Goal: Task Accomplishment & Management: Use online tool/utility

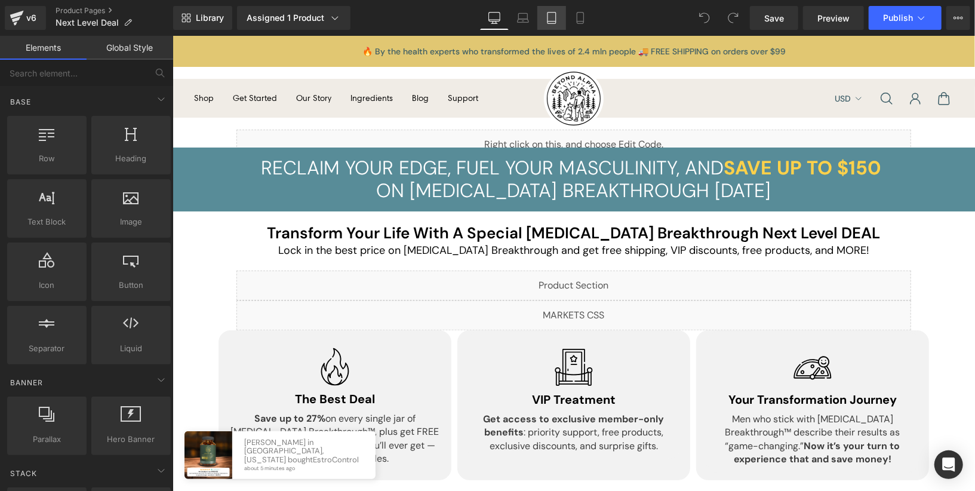
click at [545, 18] on link "Tablet" at bounding box center [551, 18] width 29 height 24
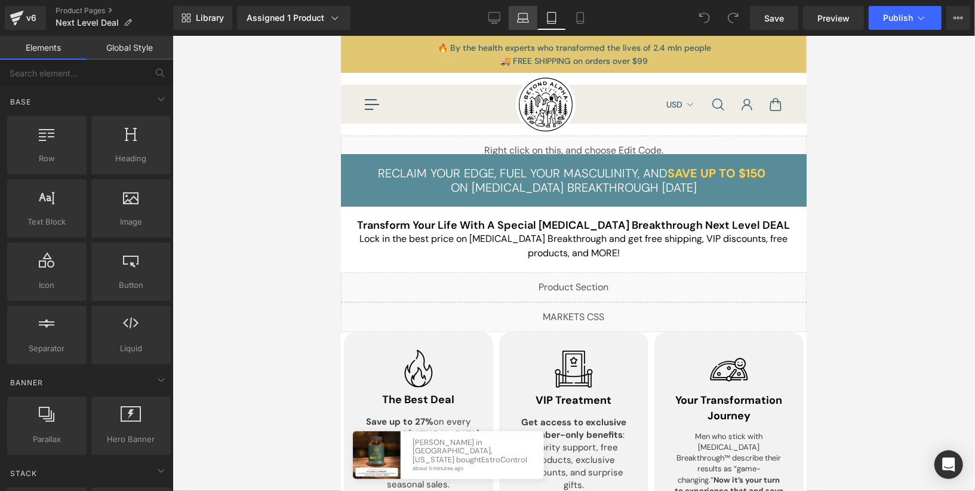
click at [523, 17] on icon at bounding box center [523, 18] width 12 height 12
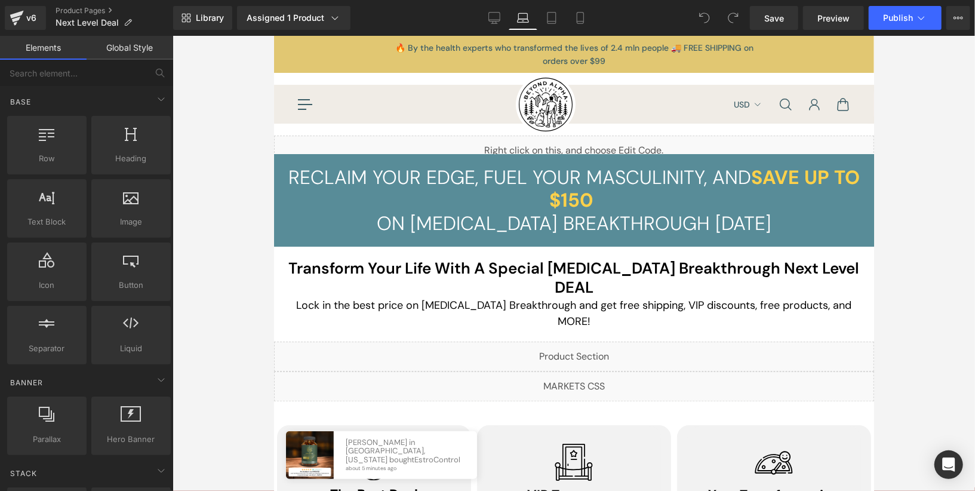
click at [787, 174] on span "Save Up To $150" at bounding box center [704, 188] width 311 height 48
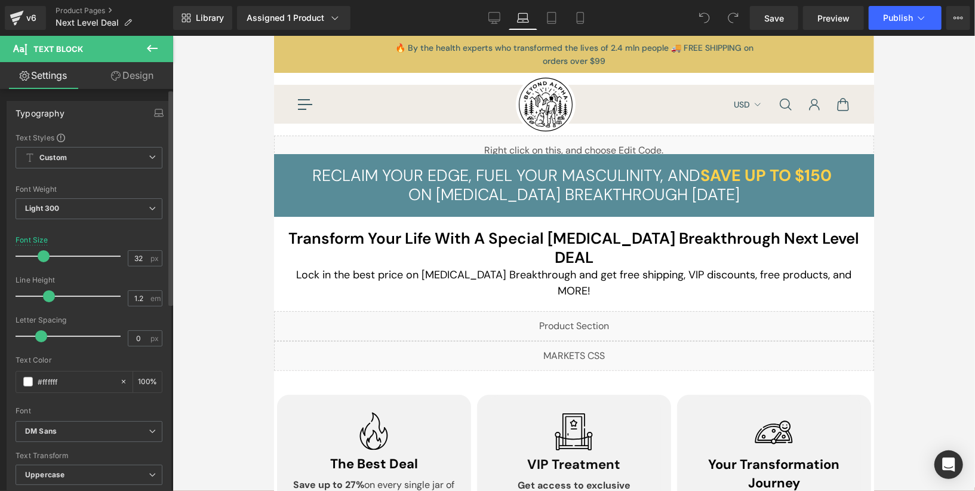
click at [44, 258] on span at bounding box center [44, 256] width 12 height 12
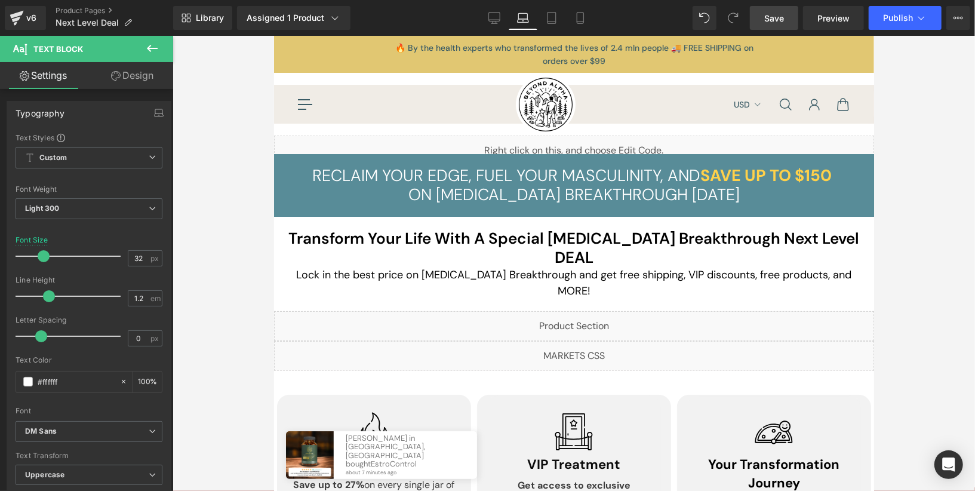
click at [780, 20] on span "Save" at bounding box center [774, 18] width 20 height 13
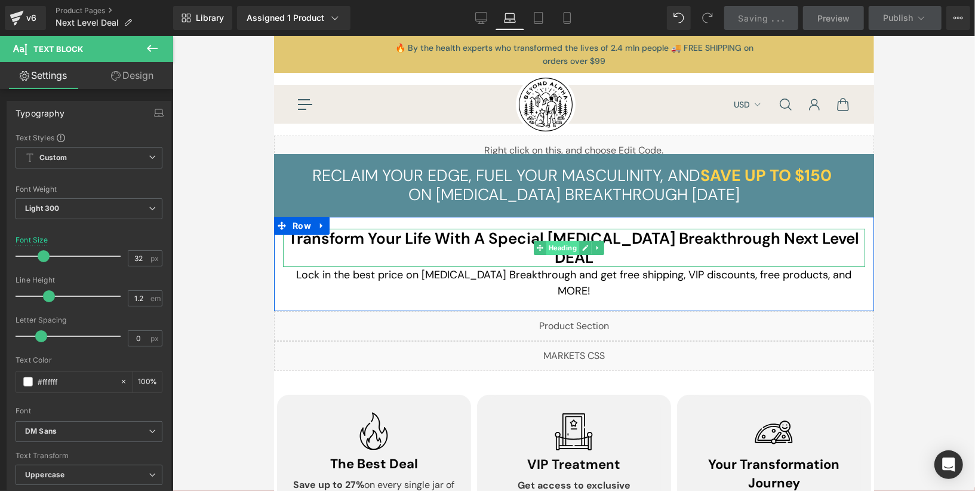
click at [571, 250] on link "Heading" at bounding box center [555, 247] width 45 height 14
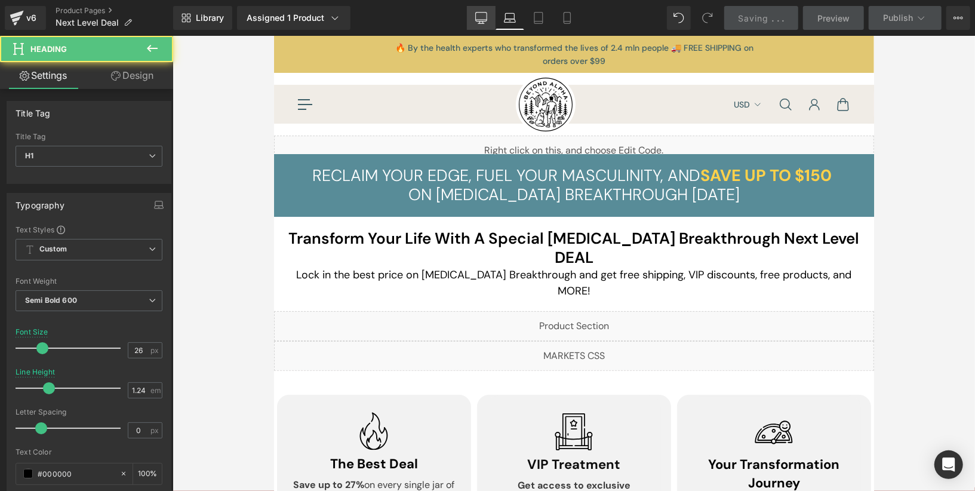
click at [490, 16] on link "Desktop" at bounding box center [481, 18] width 29 height 24
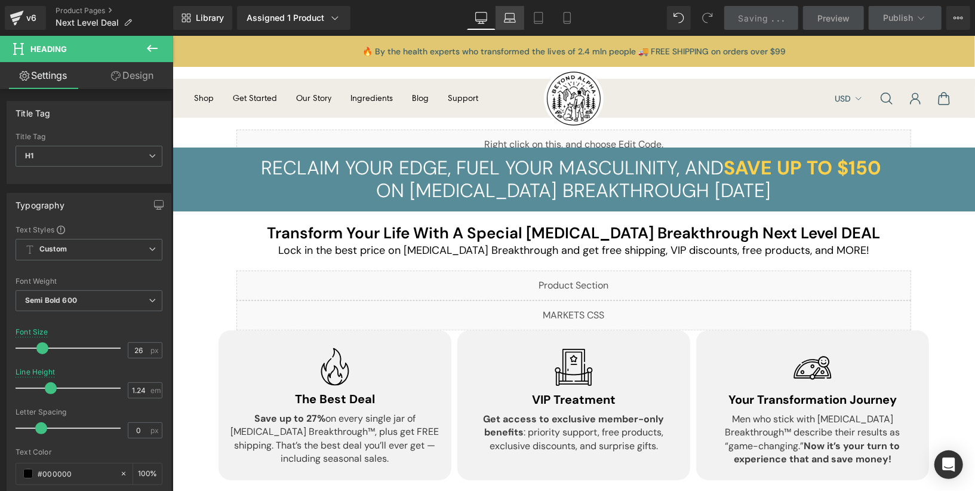
click at [512, 17] on icon at bounding box center [510, 18] width 12 height 12
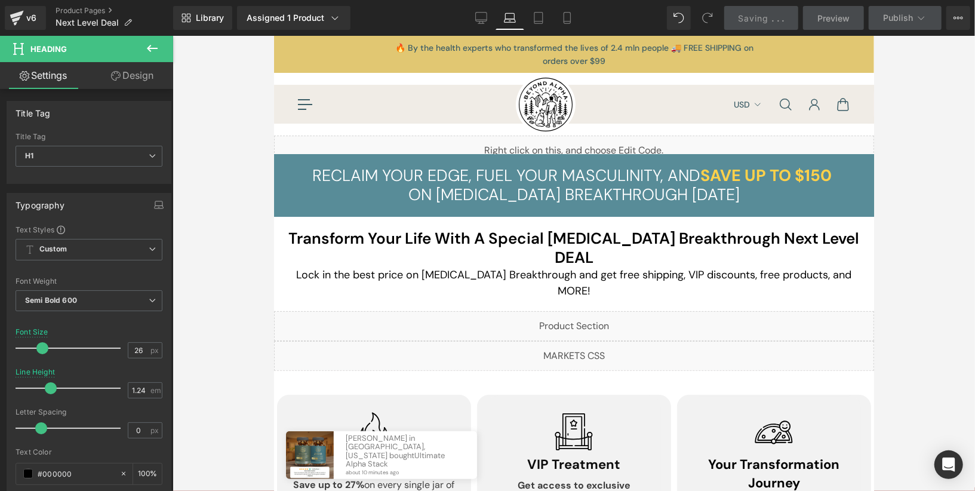
scroll to position [5, 0]
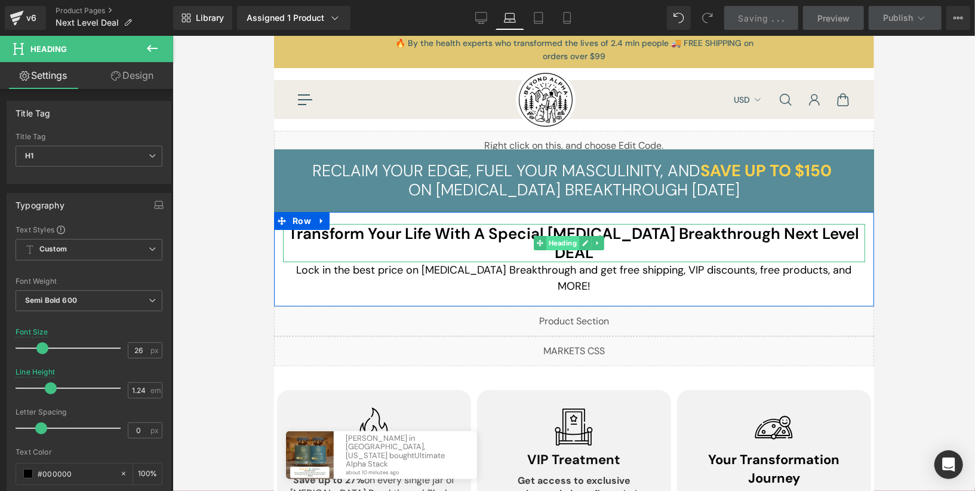
click at [568, 242] on link "Heading" at bounding box center [555, 242] width 45 height 14
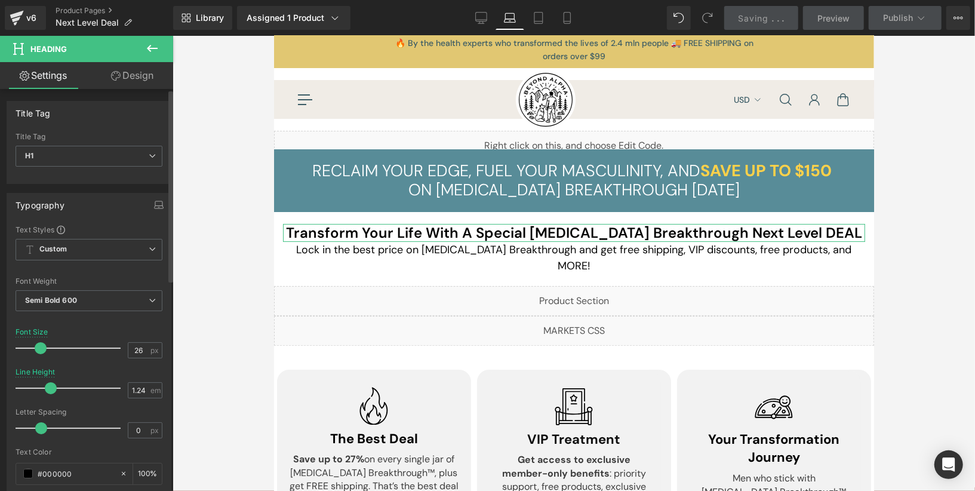
click at [43, 348] on span at bounding box center [41, 348] width 12 height 12
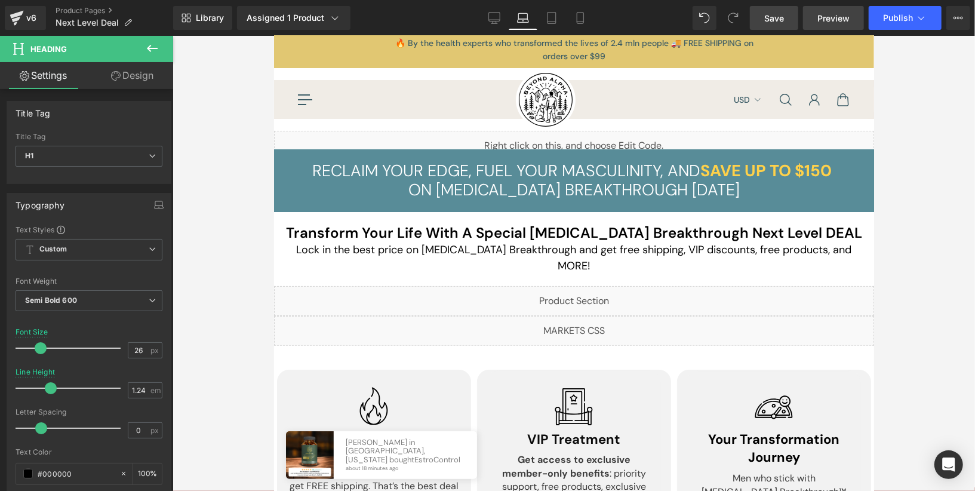
click at [822, 8] on link "Preview" at bounding box center [833, 18] width 61 height 24
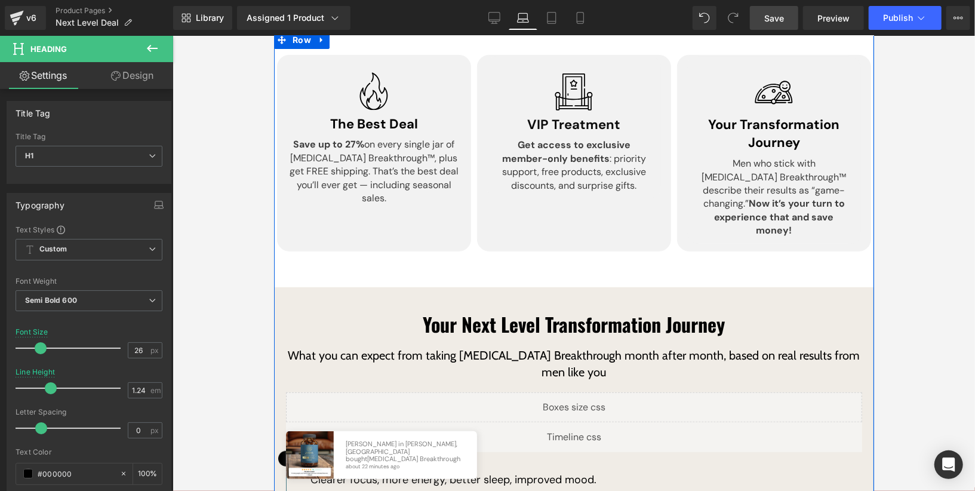
scroll to position [184, 0]
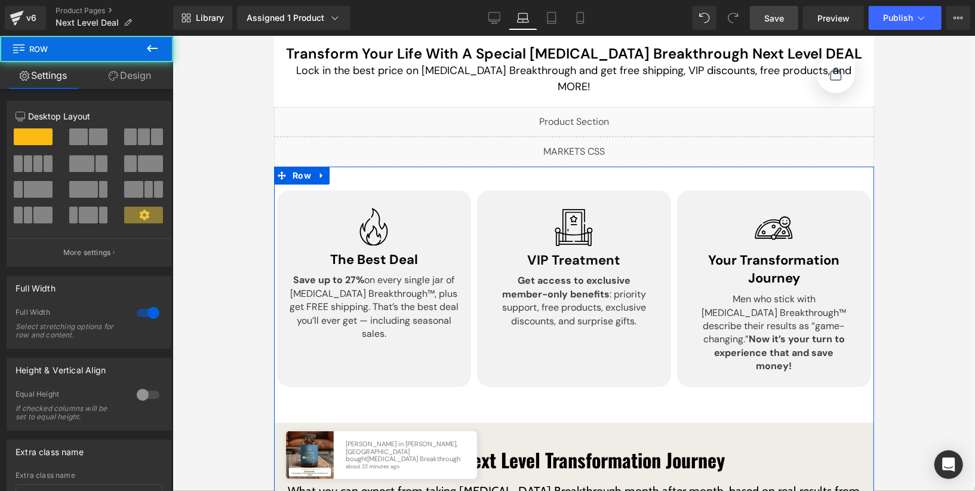
click at [109, 81] on link "Design" at bounding box center [130, 75] width 87 height 27
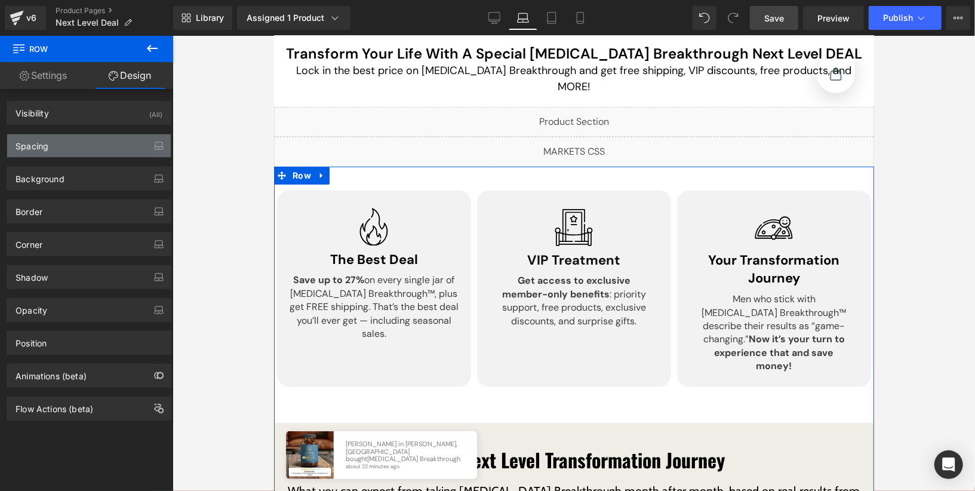
click at [64, 151] on div "Spacing" at bounding box center [89, 145] width 164 height 23
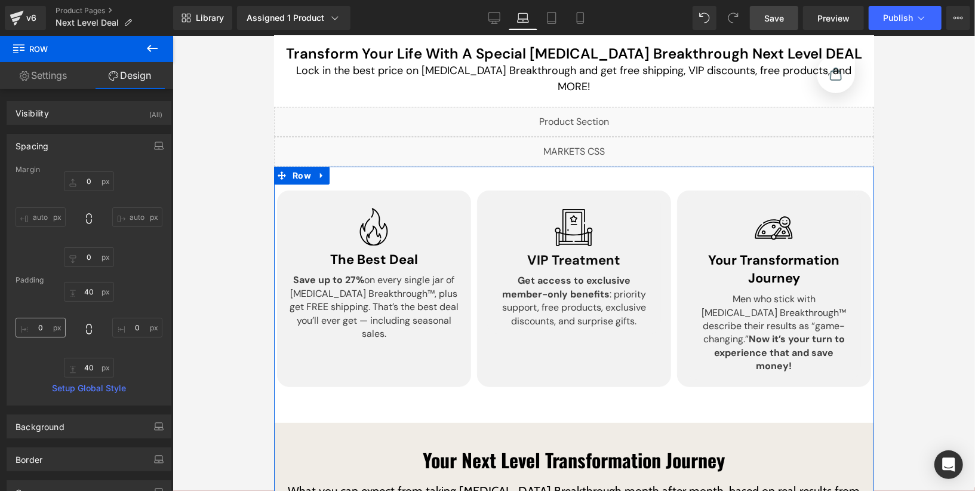
click at [36, 316] on div "40 0 40 0" at bounding box center [89, 330] width 147 height 96
click at [44, 331] on input "0" at bounding box center [41, 328] width 50 height 20
type input "10"
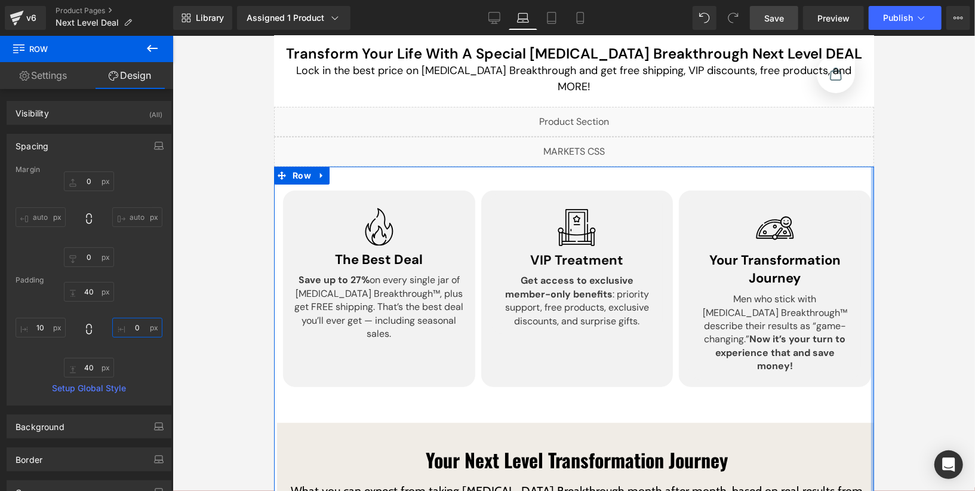
click at [133, 329] on input "0" at bounding box center [137, 328] width 50 height 20
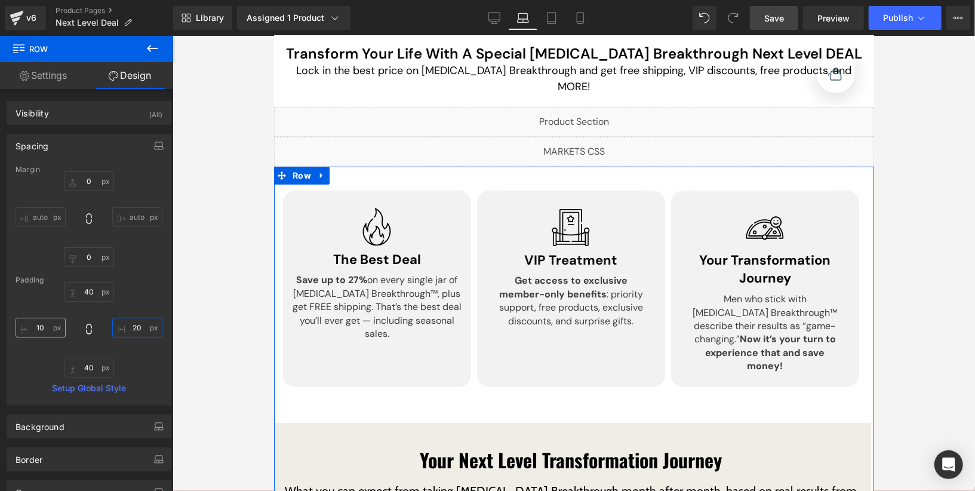
type input "20"
click at [41, 324] on input "10" at bounding box center [41, 328] width 50 height 20
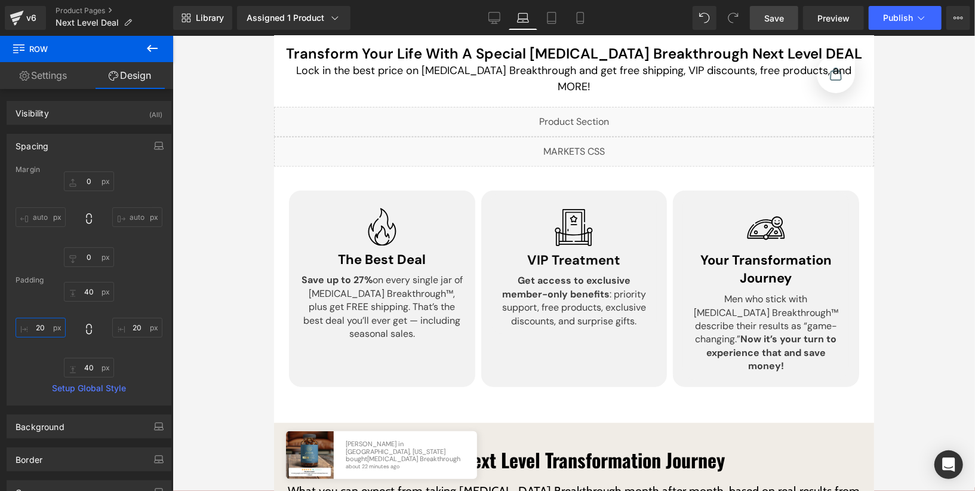
type input "20"
click at [789, 26] on link "Save" at bounding box center [774, 18] width 48 height 24
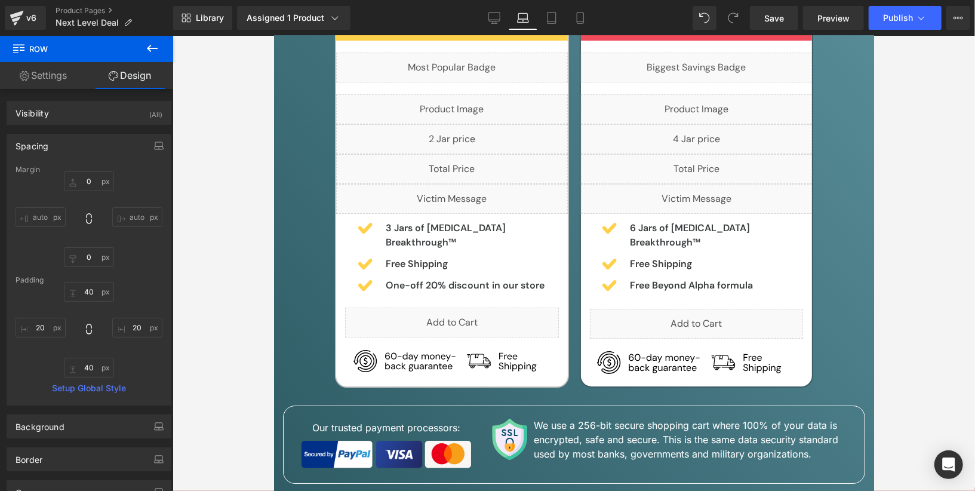
scroll to position [2418, 0]
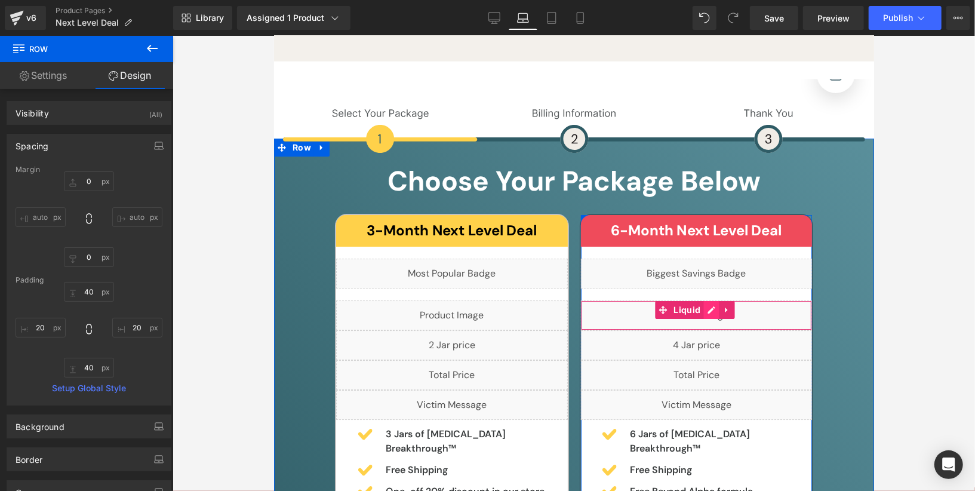
click at [706, 304] on div "Liquid" at bounding box center [696, 315] width 232 height 30
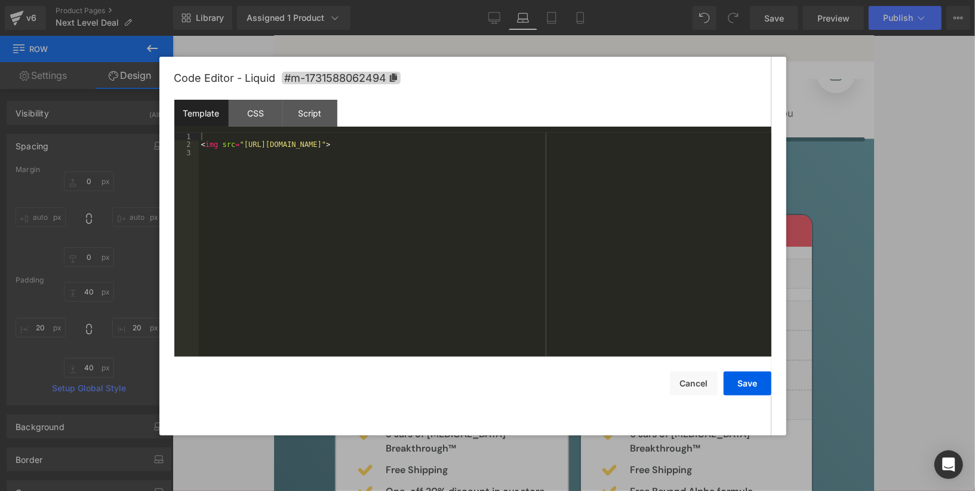
click at [251, 131] on div "Template CSS Script Data" at bounding box center [472, 116] width 597 height 33
click at [250, 122] on div "CSS" at bounding box center [256, 113] width 54 height 27
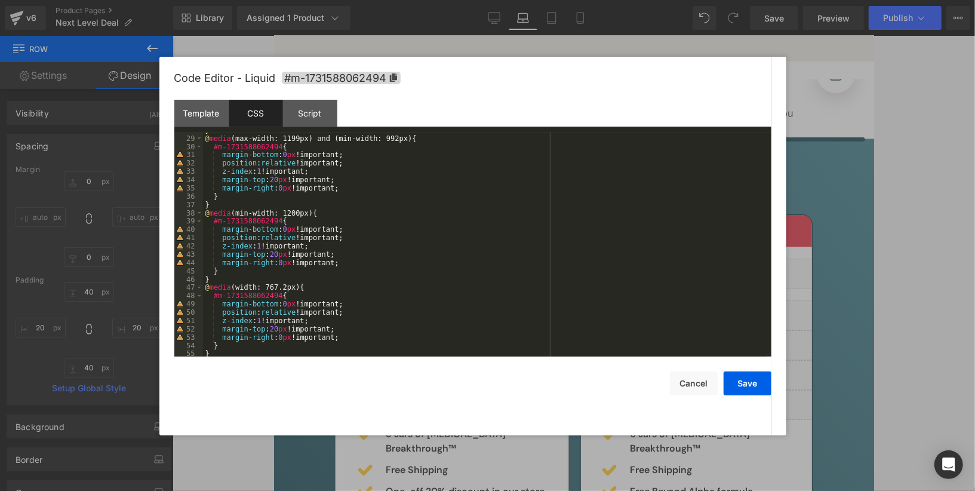
scroll to position [221, 0]
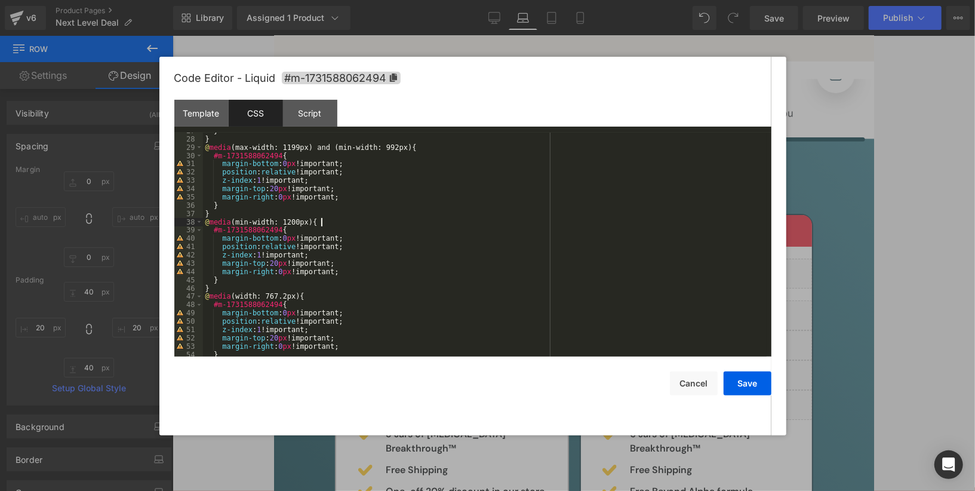
click at [362, 226] on div "} } @ media (max-width: 1199px) and (min-width: 992px) { #m-1731588062494 { mar…" at bounding box center [485, 247] width 564 height 241
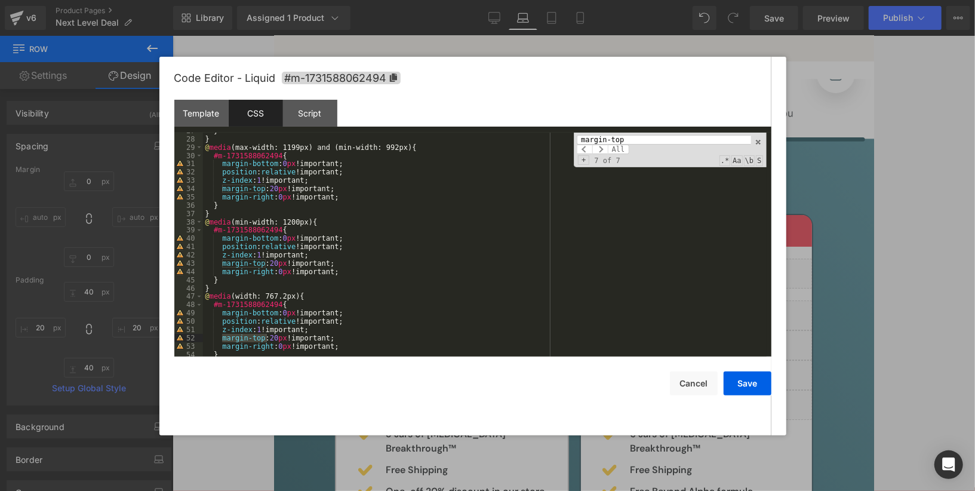
click at [484, 257] on div "} } @ media (max-width: 1199px) and (min-width: 992px) { #m-1731588062494 { mar…" at bounding box center [485, 247] width 564 height 241
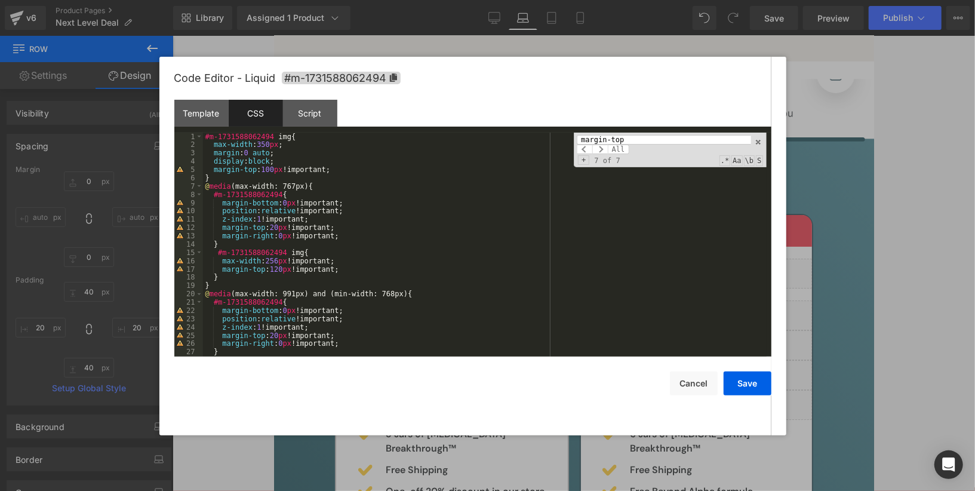
scroll to position [0, 0]
click at [468, 265] on div "#m-1731588062494 img { max-width : 350 px ; margin : 0 auto ; display : block ;…" at bounding box center [485, 253] width 564 height 241
paste input "#m-1731588062494 img"
type input "#m-1731588062494 img"
click at [277, 173] on div "#m-1731588062494 img { max-width : 350 px ; margin : 0 auto ; display : block ;…" at bounding box center [485, 253] width 564 height 241
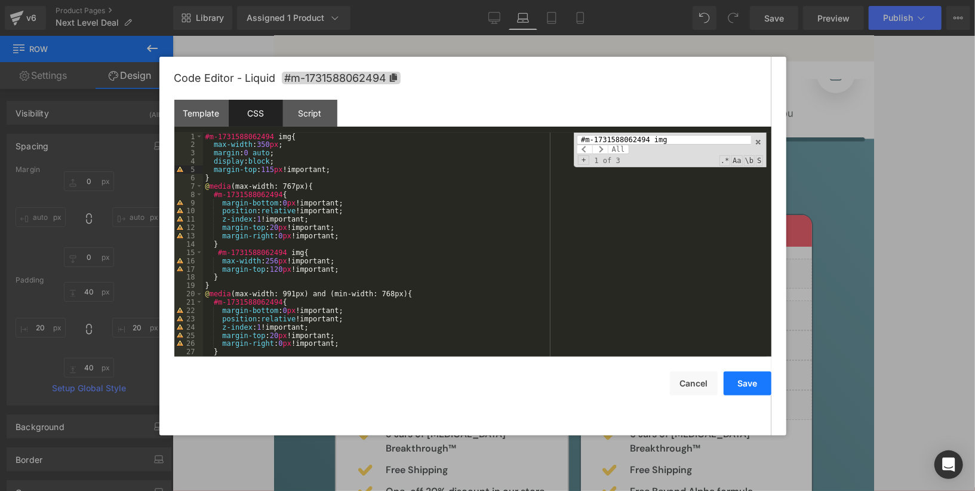
click at [736, 385] on button "Save" at bounding box center [748, 383] width 48 height 24
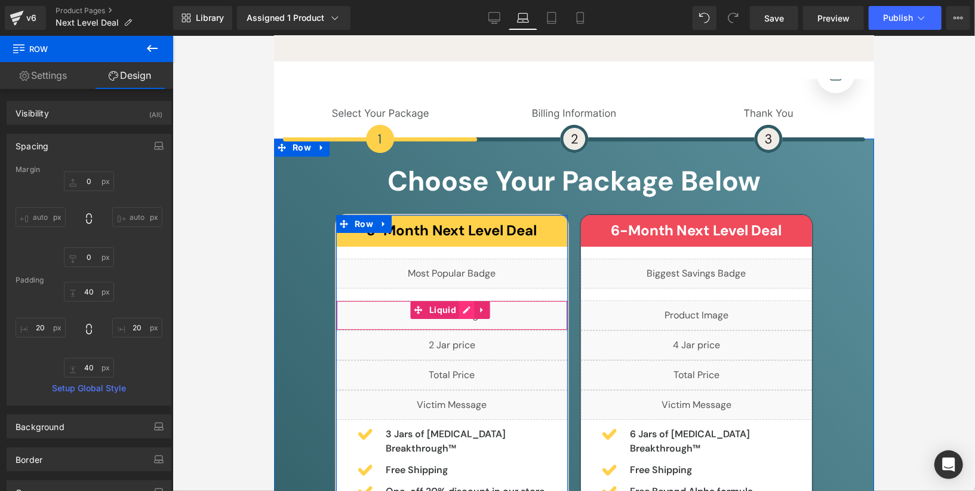
click at [468, 303] on div "Liquid" at bounding box center [452, 315] width 232 height 30
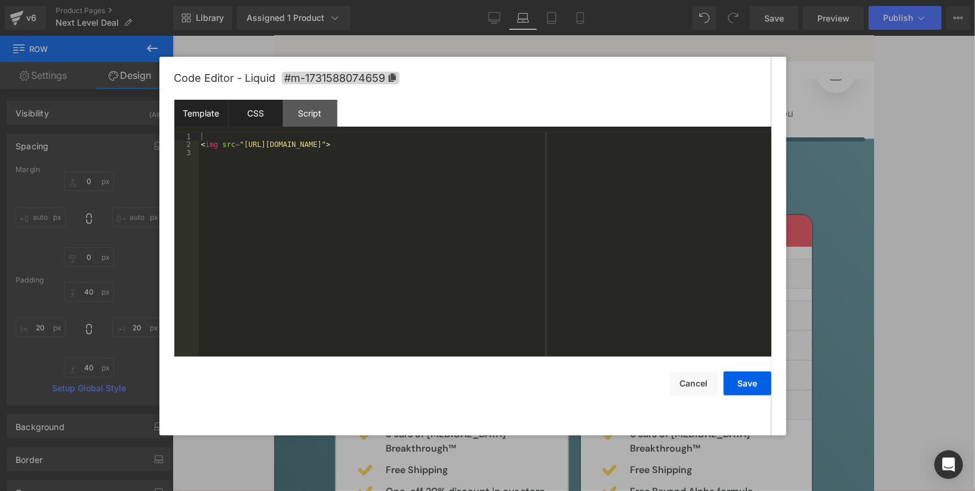
click at [274, 116] on div "CSS" at bounding box center [256, 113] width 54 height 27
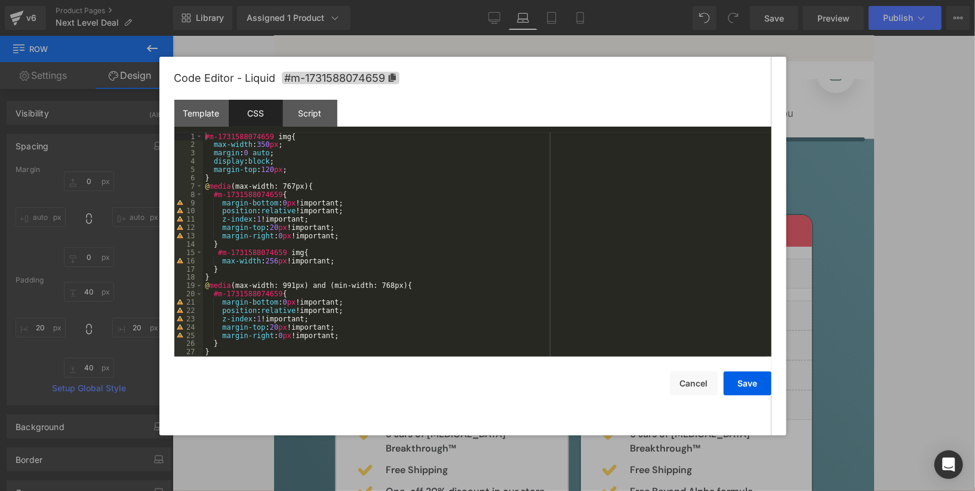
click at [352, 254] on div "#m-1731588074659 img { max-width : 350 px ; margin : 0 auto ; display : block ;…" at bounding box center [485, 253] width 564 height 241
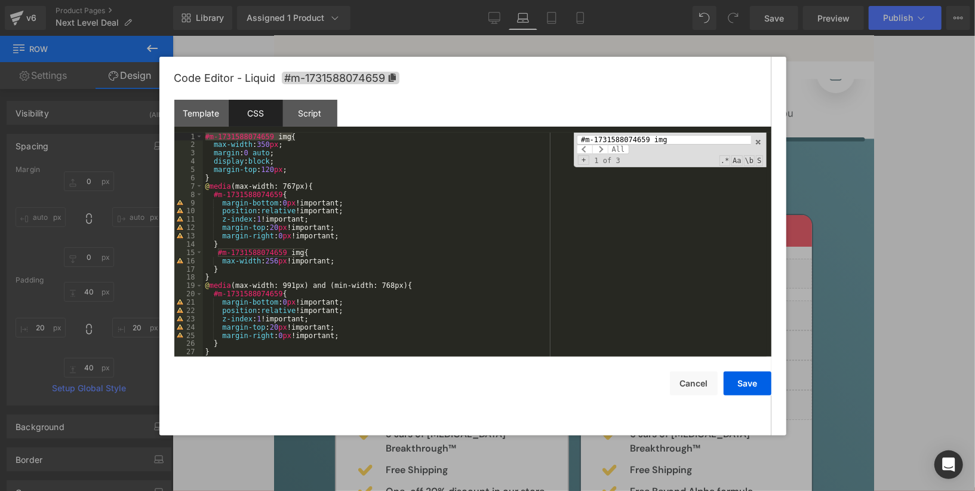
type input "#m-1731588074659 img"
click at [277, 171] on div "#m-1731588074659 img { max-width : 350 px ; margin : 0 auto ; display : block ;…" at bounding box center [485, 253] width 564 height 241
click at [743, 383] on button "Save" at bounding box center [748, 383] width 48 height 24
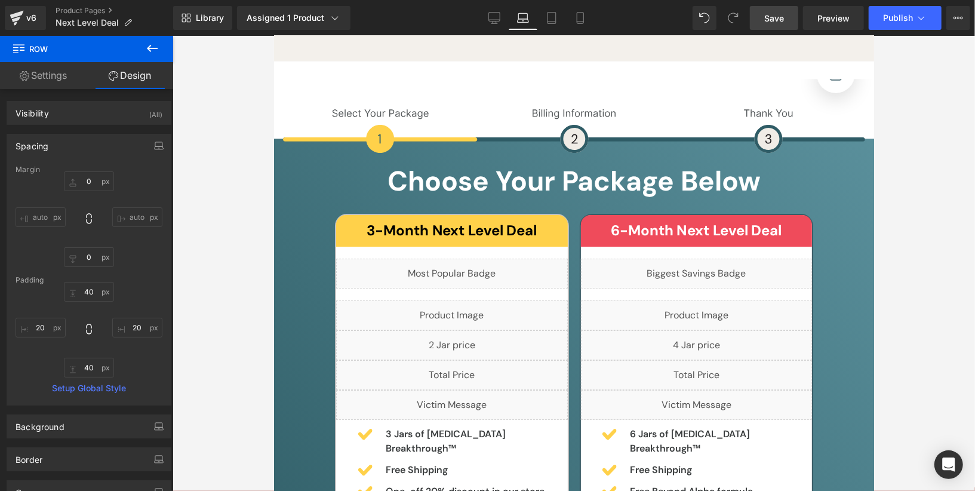
click at [783, 15] on span "Save" at bounding box center [774, 18] width 20 height 13
click at [843, 16] on span "Preview" at bounding box center [833, 18] width 32 height 13
click at [819, 18] on span "Preview" at bounding box center [833, 18] width 32 height 13
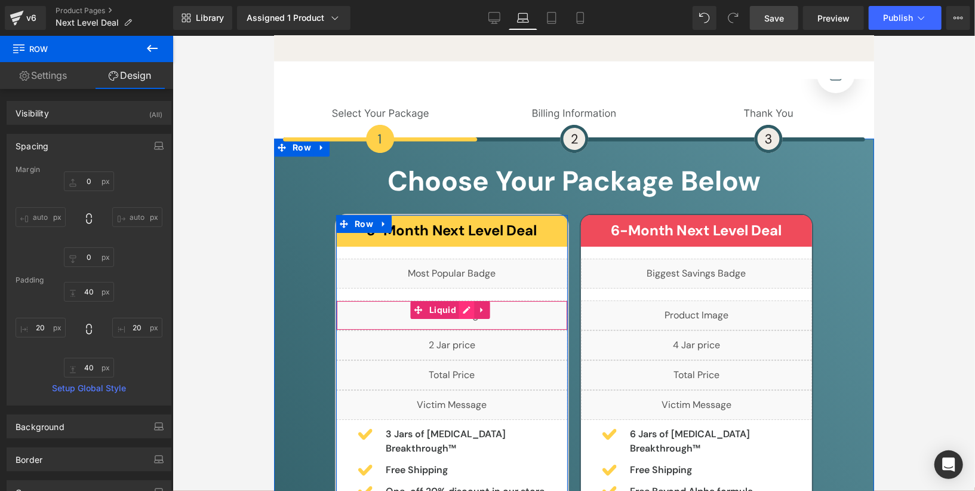
click at [471, 301] on div "Liquid" at bounding box center [452, 315] width 232 height 30
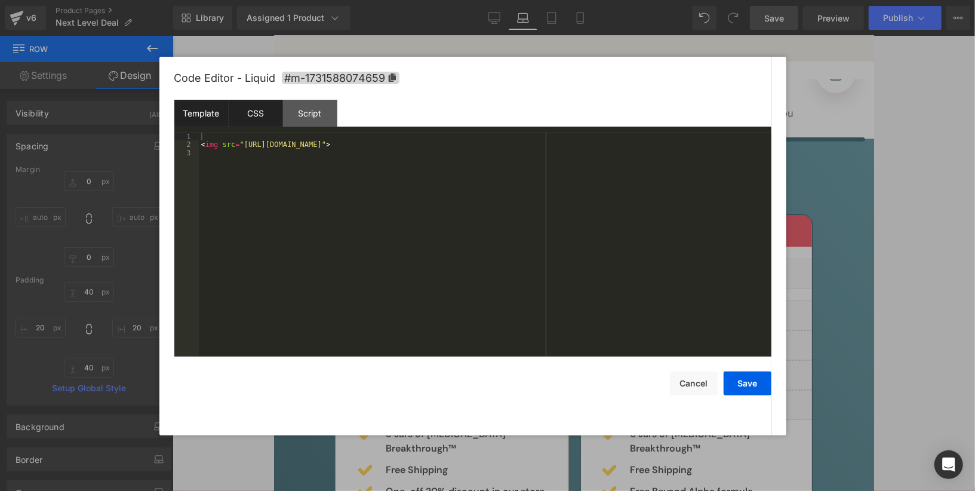
click at [262, 109] on div "CSS" at bounding box center [256, 113] width 54 height 27
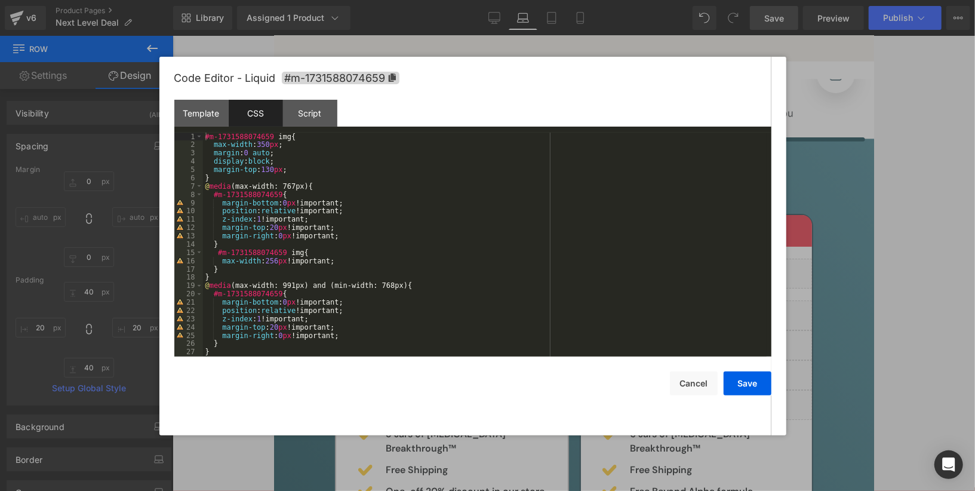
click at [280, 170] on div "#m-1731588074659 img { max-width : 350 px ; margin : 0 auto ; display : block ;…" at bounding box center [485, 253] width 564 height 241
click at [744, 385] on button "Save" at bounding box center [748, 383] width 48 height 24
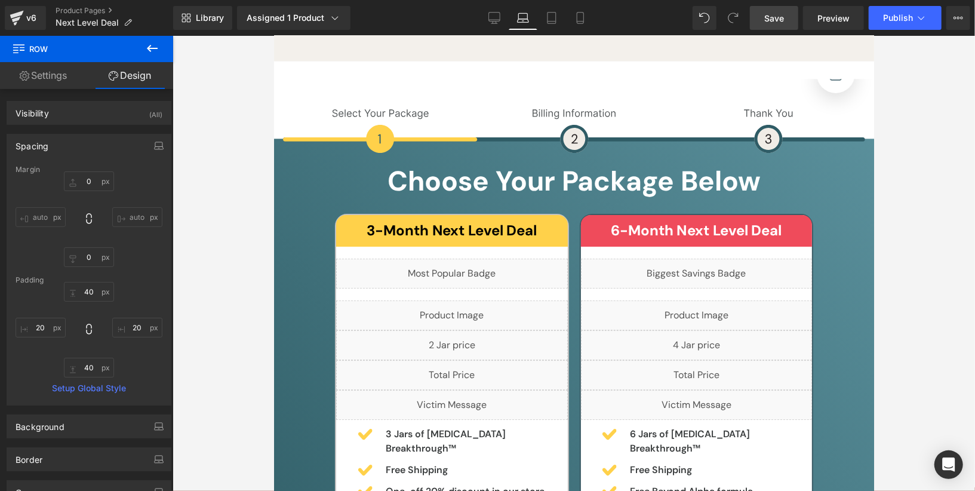
click at [773, 20] on span "Save" at bounding box center [774, 18] width 20 height 13
click at [894, 21] on span "Publish" at bounding box center [898, 18] width 30 height 10
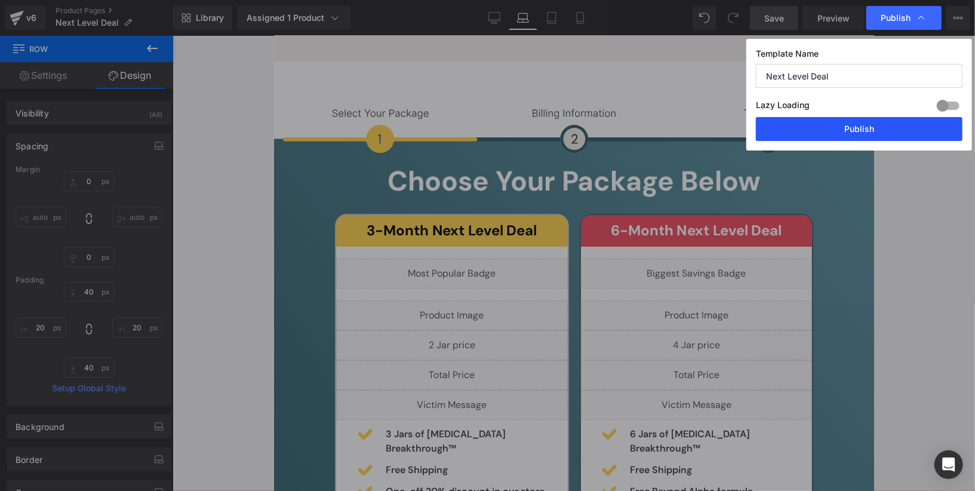
click at [899, 123] on button "Publish" at bounding box center [859, 129] width 207 height 24
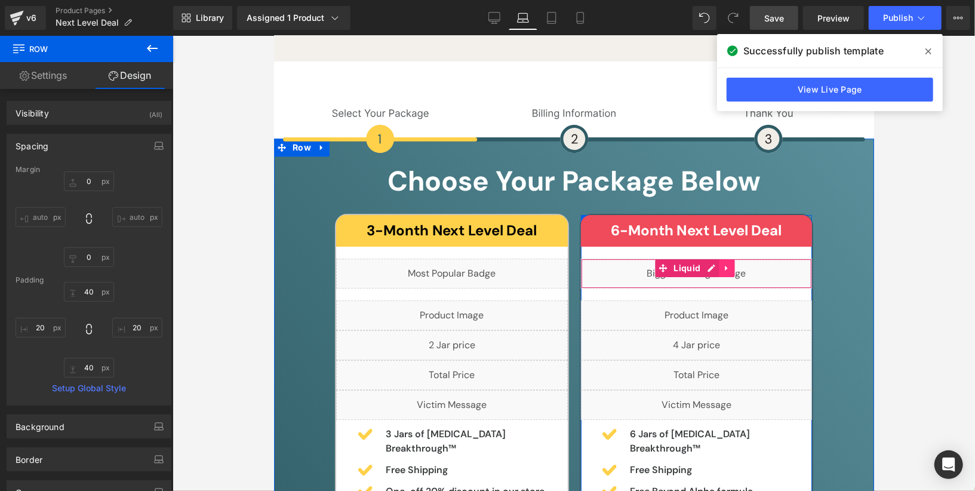
click at [724, 263] on icon at bounding box center [726, 267] width 8 height 9
click at [683, 263] on div "Liquid" at bounding box center [696, 273] width 232 height 30
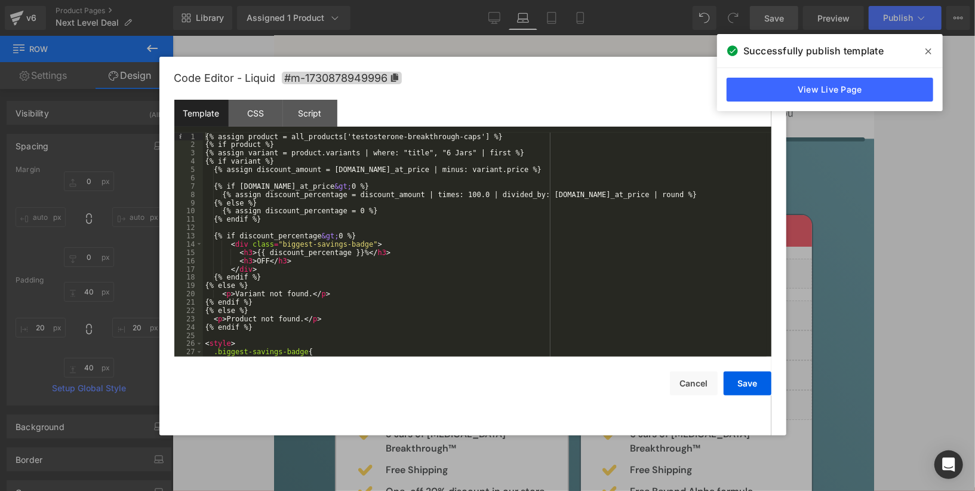
scroll to position [39, 0]
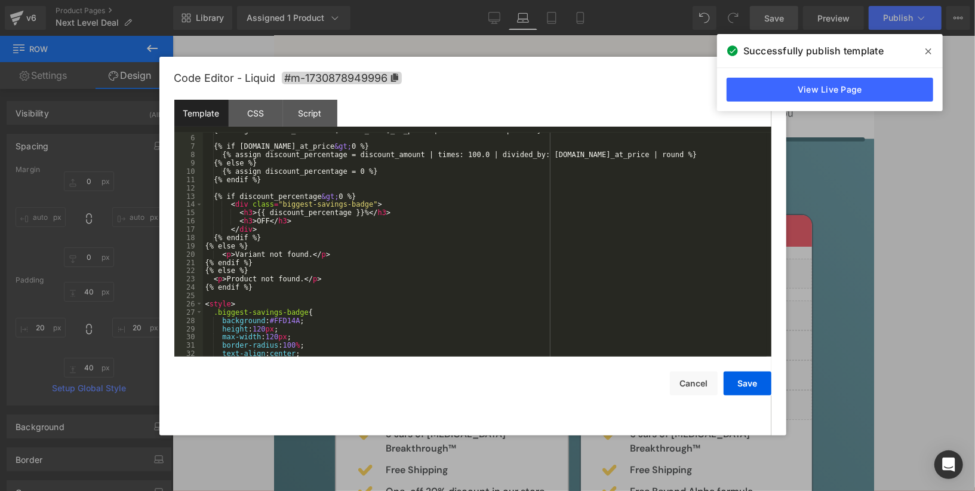
click at [826, 332] on div at bounding box center [487, 245] width 975 height 491
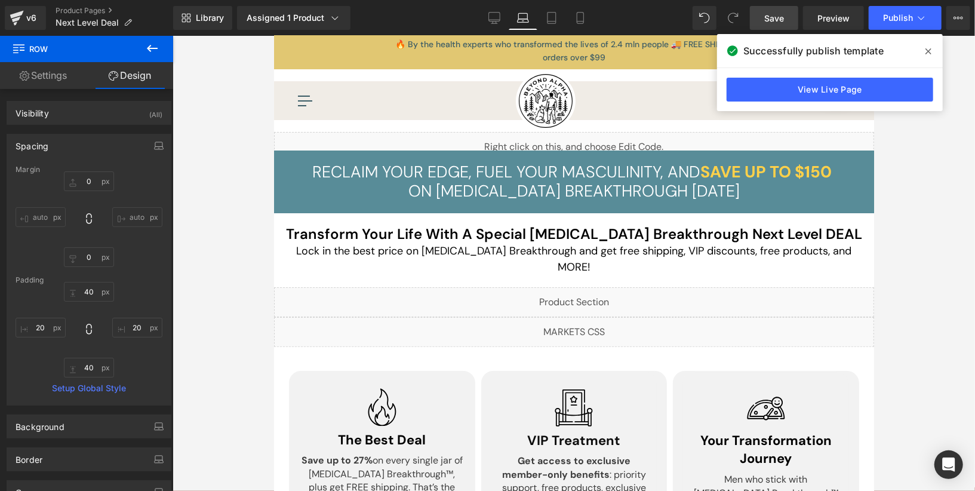
scroll to position [0, 0]
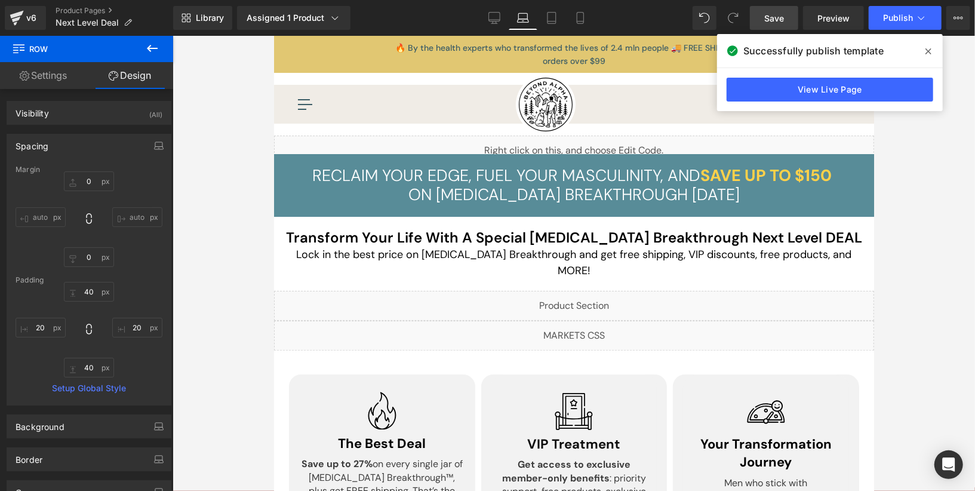
click at [929, 53] on icon at bounding box center [929, 52] width 6 height 10
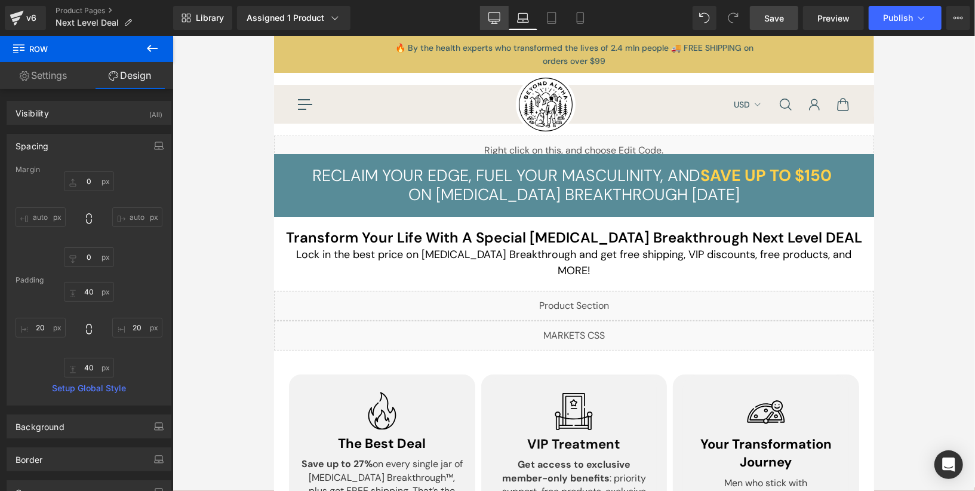
click at [494, 24] on link "Desktop" at bounding box center [494, 18] width 29 height 24
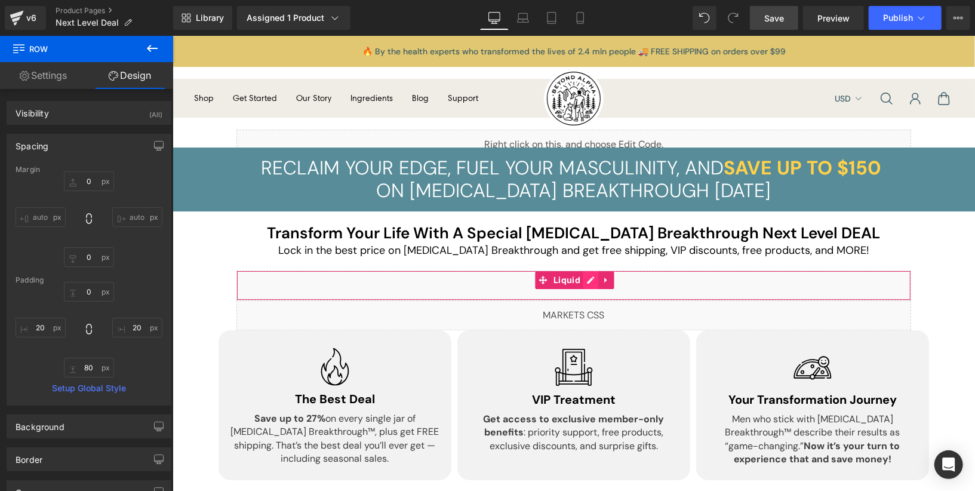
click at [583, 282] on div "Liquid" at bounding box center [573, 285] width 675 height 30
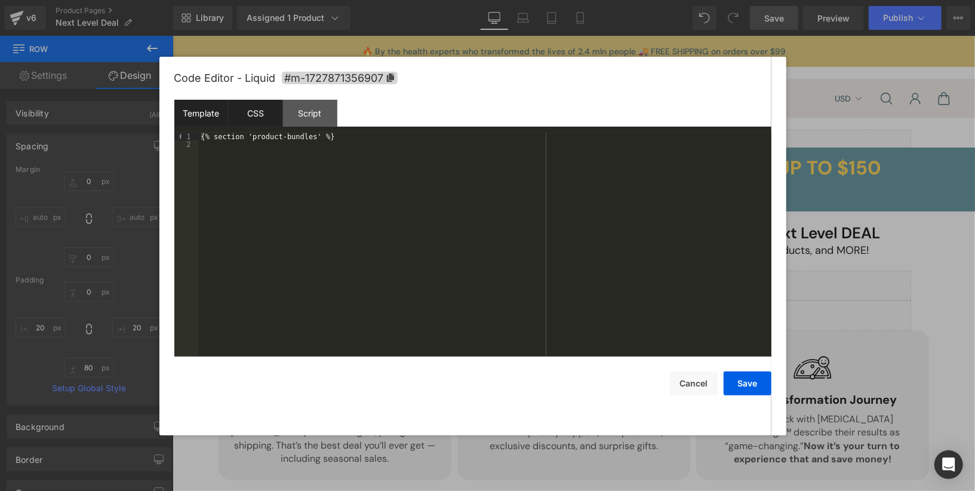
click at [262, 107] on div "CSS" at bounding box center [256, 113] width 54 height 27
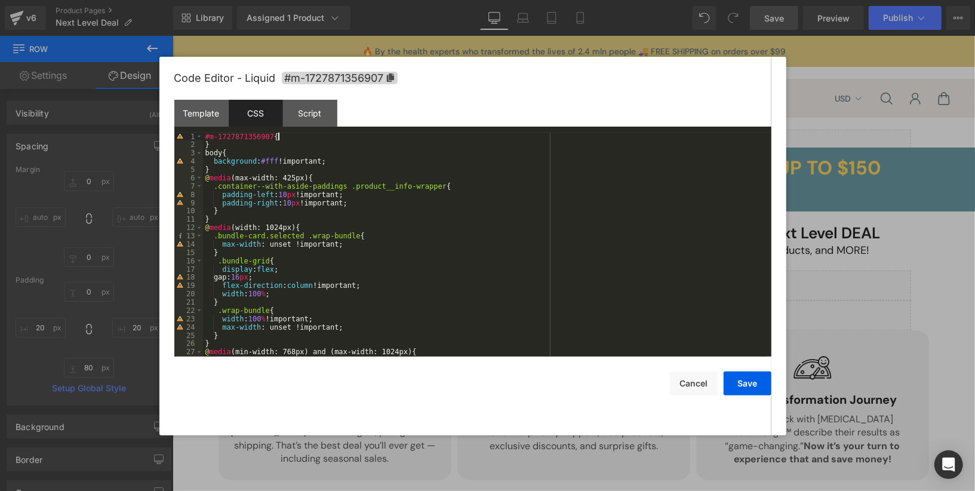
click at [297, 140] on div "#m-1727871356907 { } body { background : #fff !important; } @ media (max-width:…" at bounding box center [485, 253] width 564 height 241
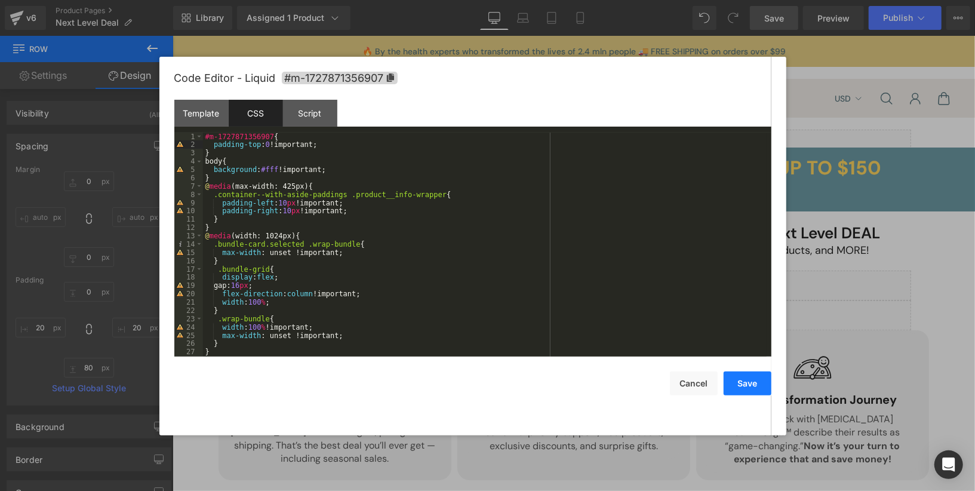
click at [745, 391] on button "Save" at bounding box center [748, 383] width 48 height 24
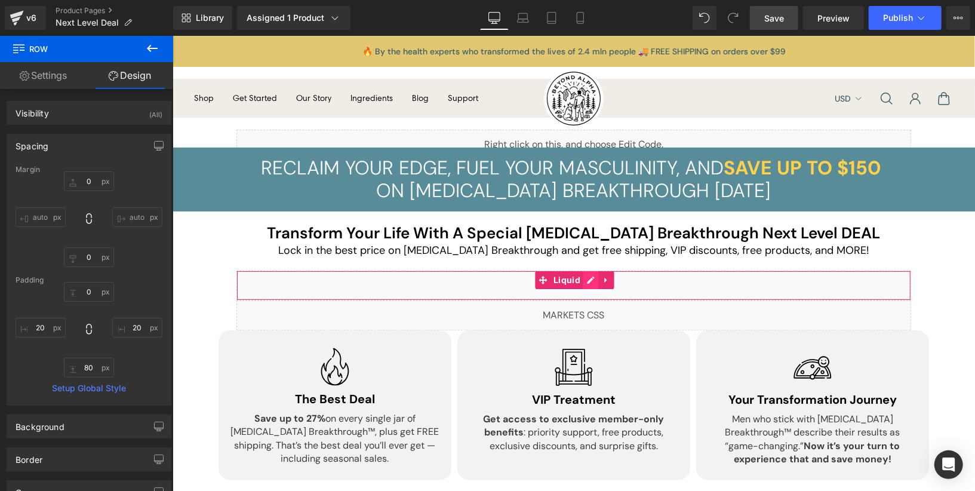
click at [589, 278] on div "Liquid" at bounding box center [573, 285] width 675 height 30
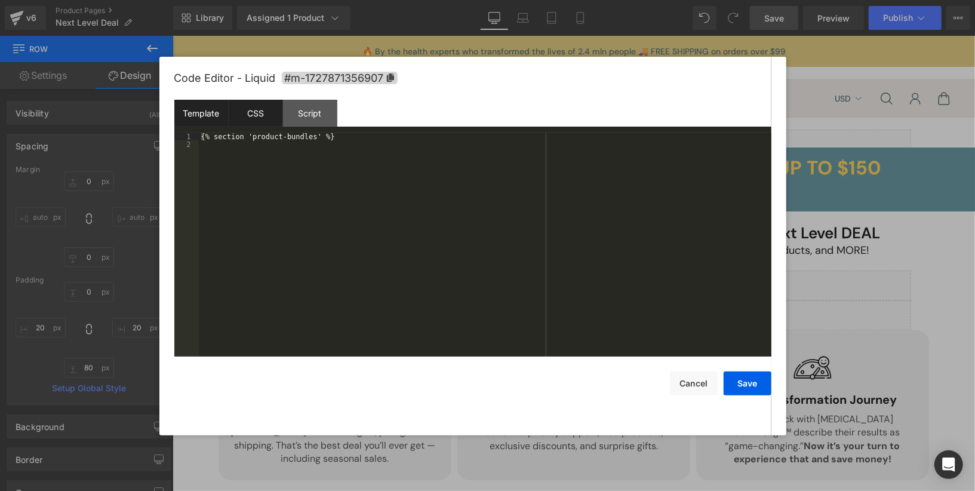
click at [277, 118] on div "CSS" at bounding box center [256, 113] width 54 height 27
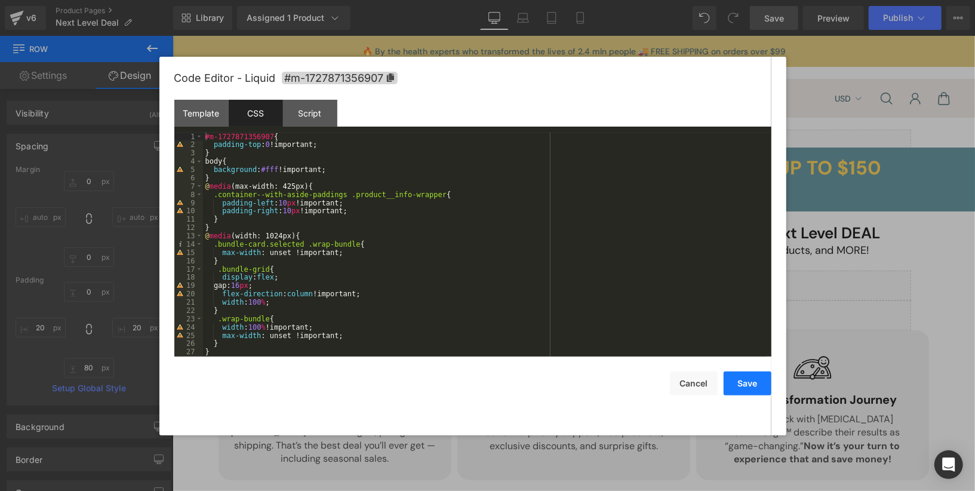
click at [739, 379] on button "Save" at bounding box center [748, 383] width 48 height 24
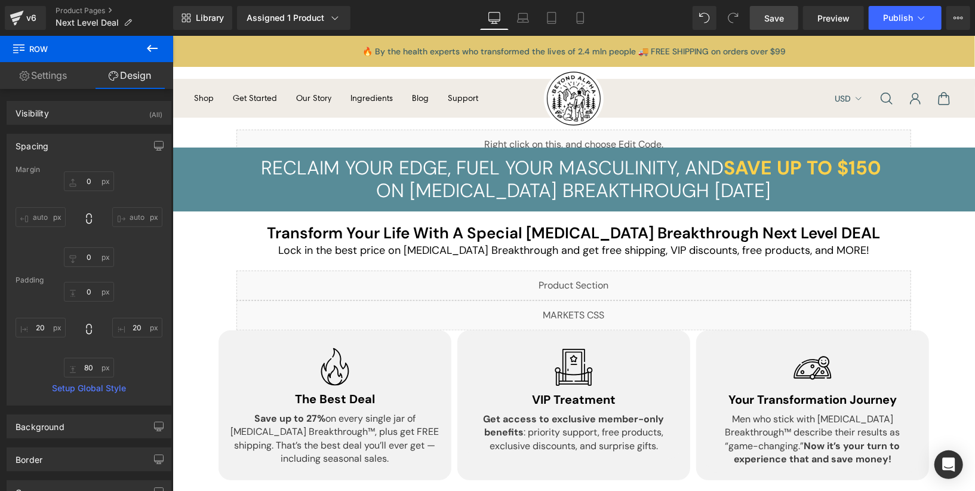
click at [776, 27] on link "Save" at bounding box center [774, 18] width 48 height 24
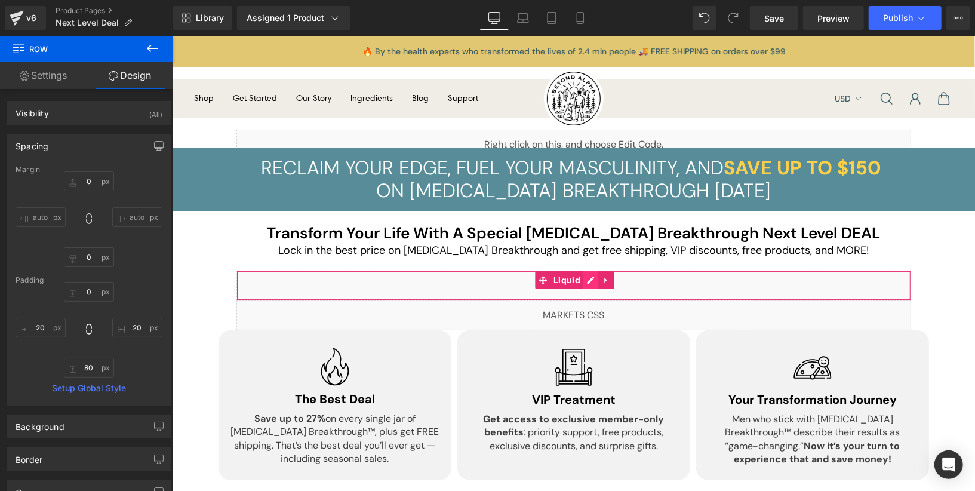
click at [589, 278] on div "Liquid" at bounding box center [573, 285] width 675 height 30
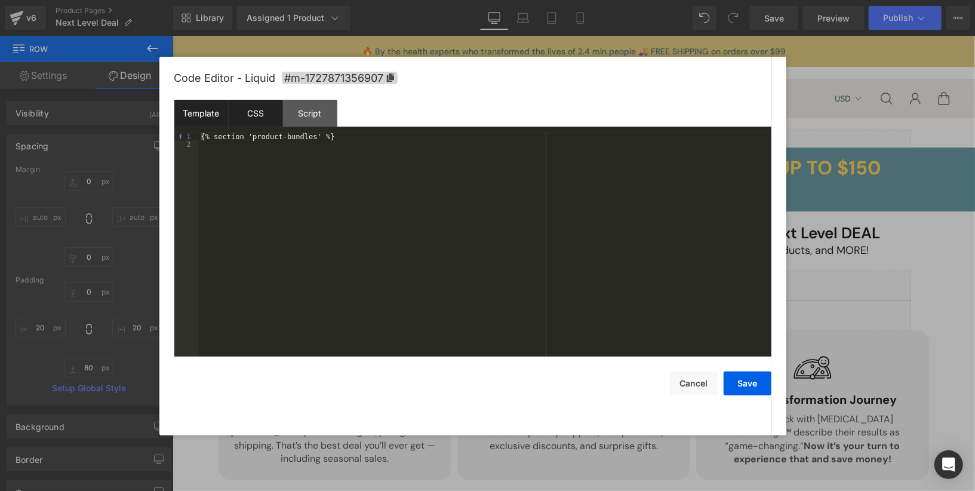
click at [278, 118] on div "CSS" at bounding box center [256, 113] width 54 height 27
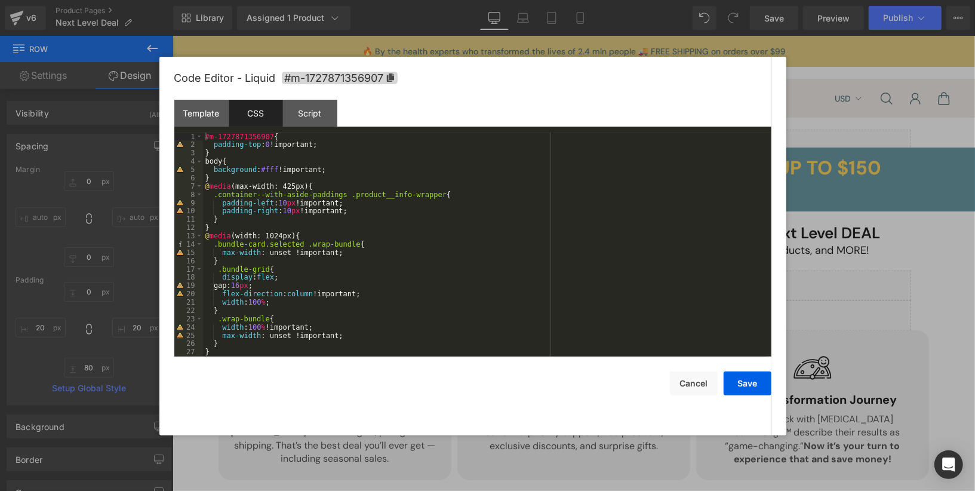
click at [275, 139] on div "#m-1727871356907 { padding-top : 0 !important; } body { background : #fff !impo…" at bounding box center [485, 253] width 564 height 241
click at [739, 390] on button "Save" at bounding box center [748, 383] width 48 height 24
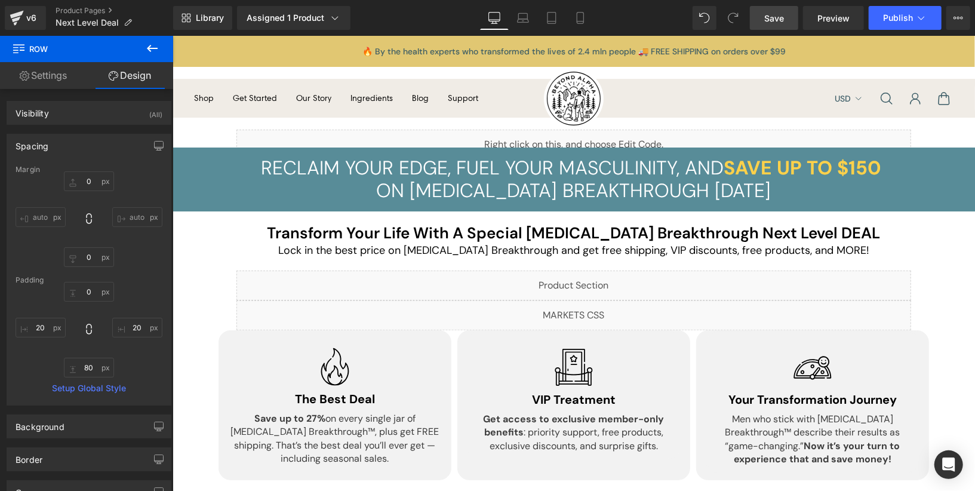
click at [782, 20] on span "Save" at bounding box center [774, 18] width 20 height 13
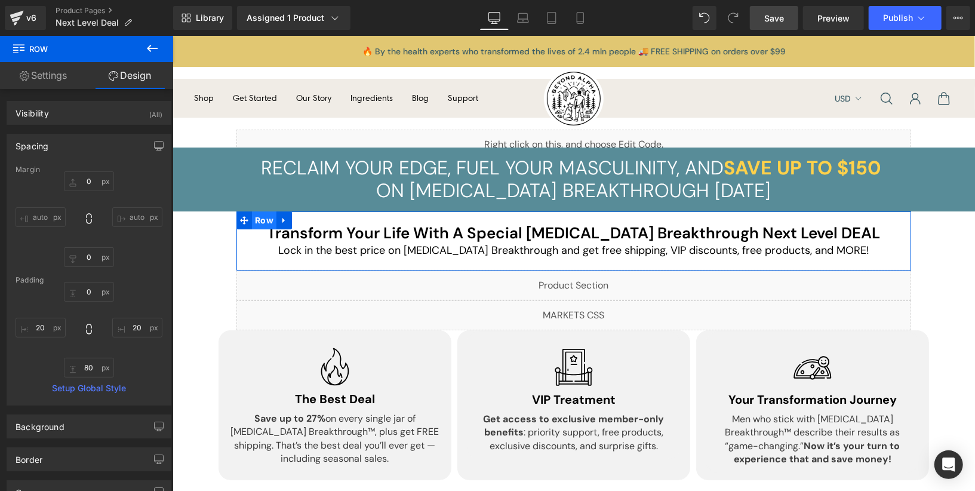
click at [262, 218] on span "Row" at bounding box center [263, 220] width 24 height 18
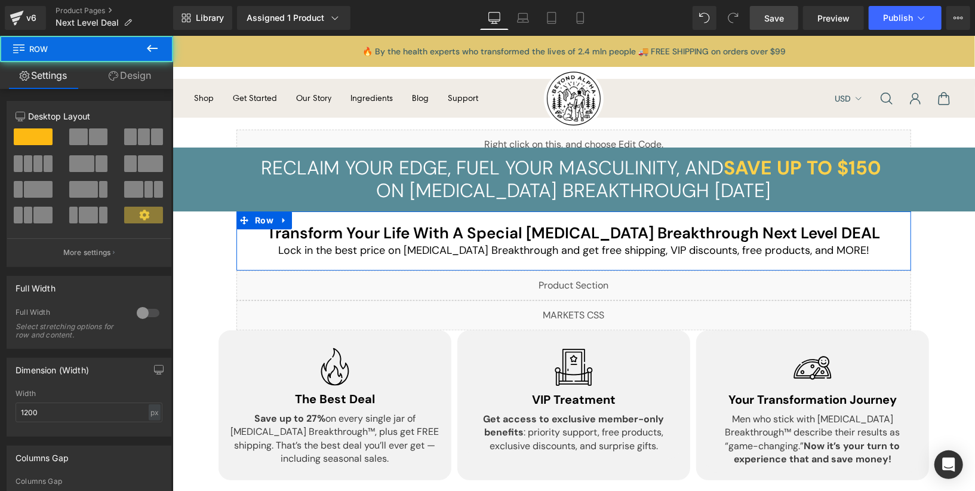
click at [119, 73] on link "Design" at bounding box center [130, 75] width 87 height 27
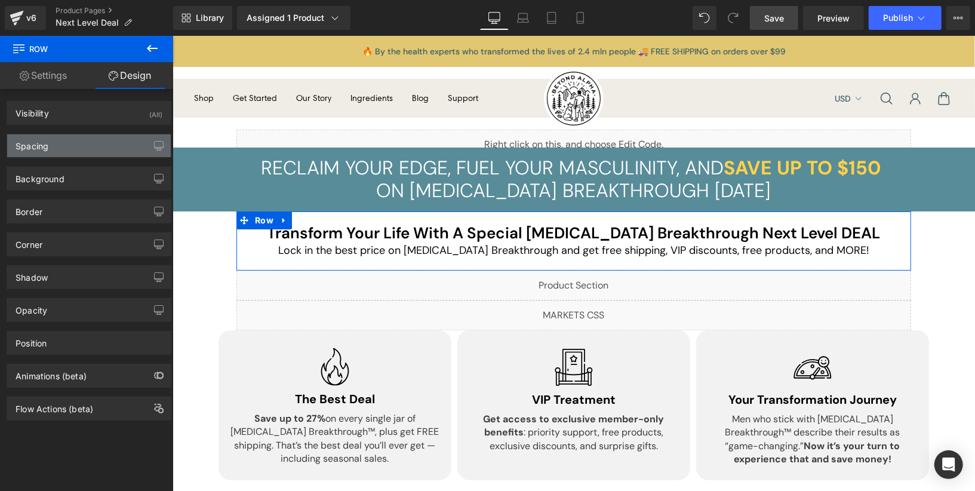
click at [56, 145] on div "Spacing" at bounding box center [89, 145] width 164 height 23
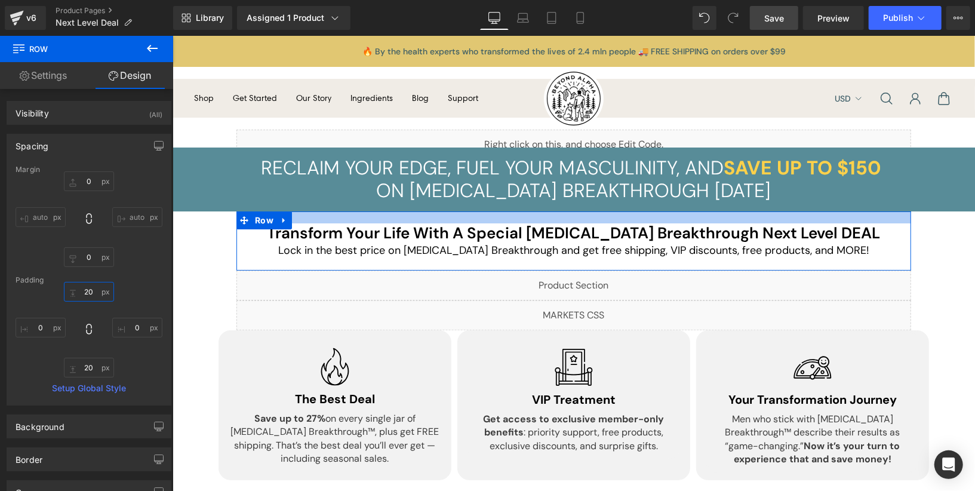
click at [81, 290] on input "text" at bounding box center [89, 292] width 50 height 20
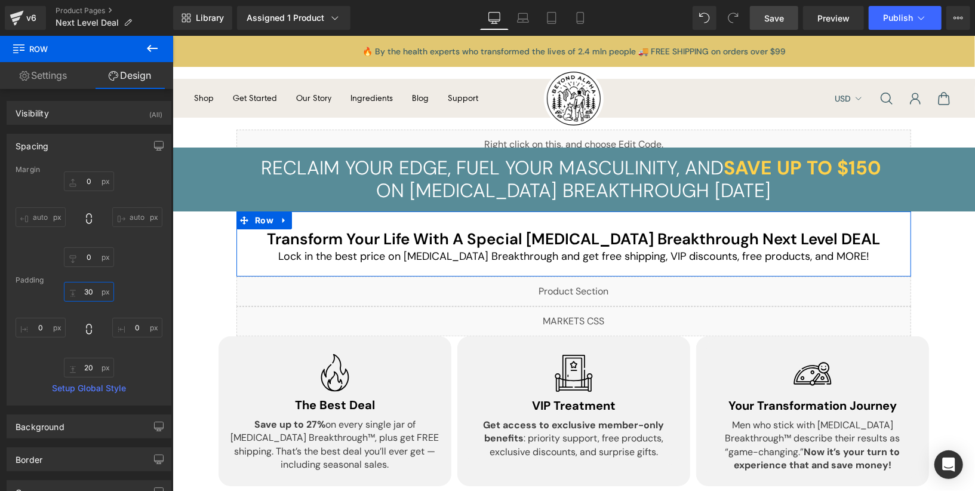
type input "30"
click at [87, 356] on div "30" at bounding box center [89, 330] width 147 height 96
click at [87, 371] on input "text" at bounding box center [89, 368] width 50 height 20
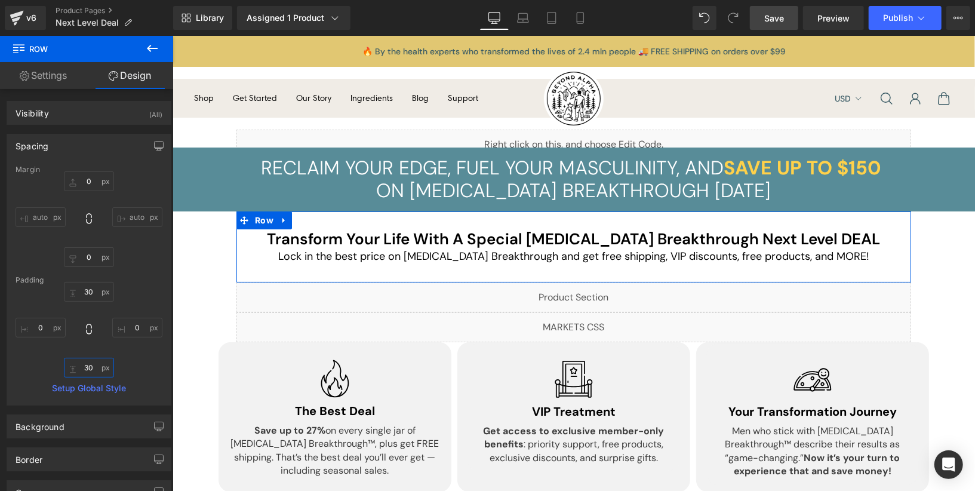
type input "30"
click at [117, 361] on div "30 30" at bounding box center [89, 330] width 147 height 96
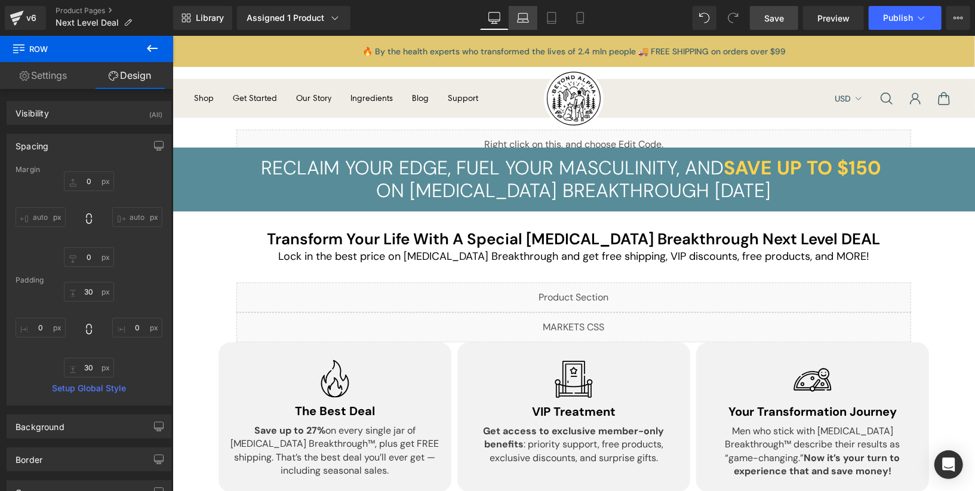
click at [515, 20] on link "Laptop" at bounding box center [523, 18] width 29 height 24
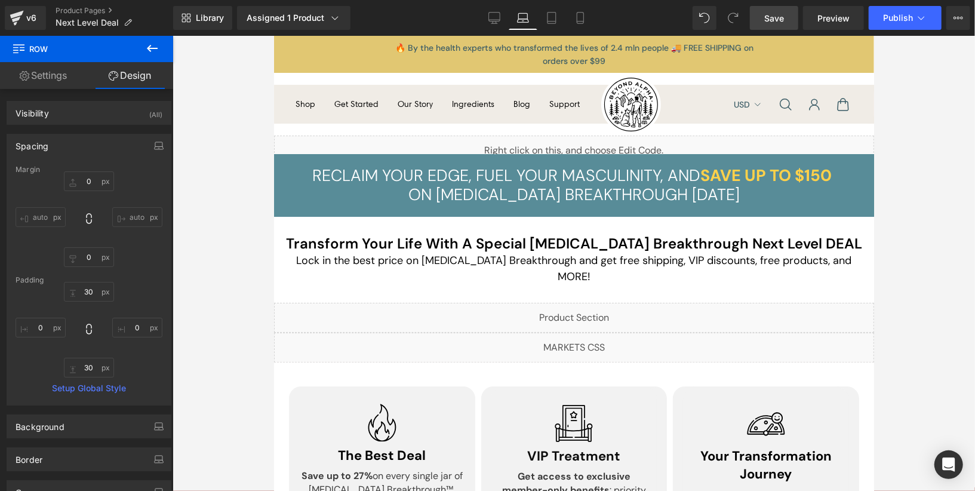
scroll to position [5, 0]
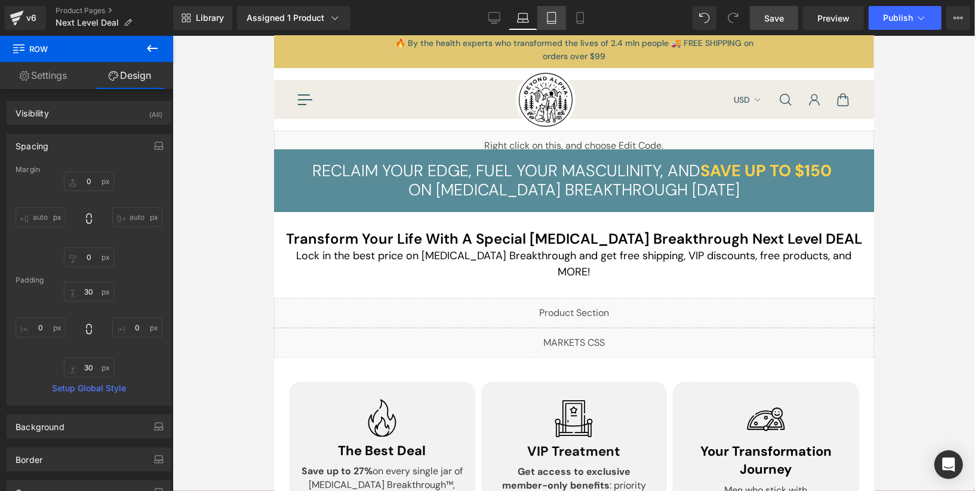
click at [552, 19] on icon at bounding box center [552, 18] width 12 height 12
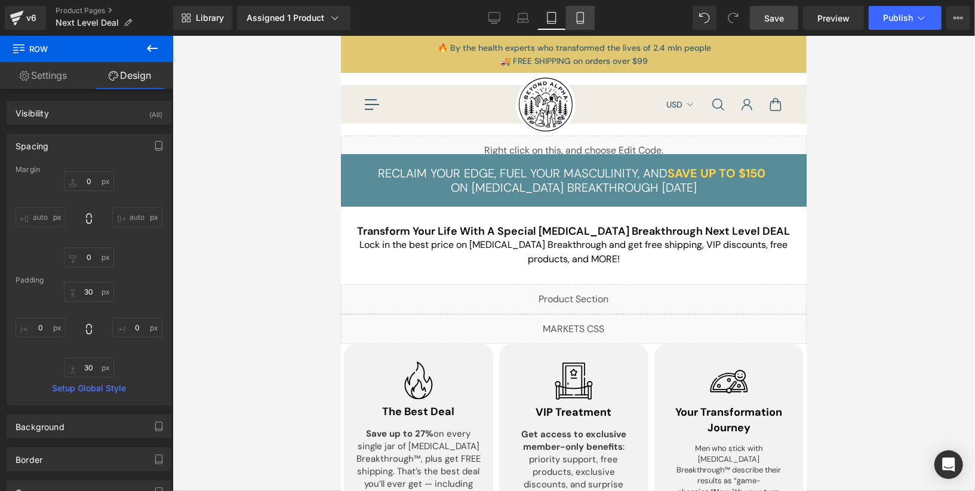
click at [588, 19] on link "Mobile" at bounding box center [580, 18] width 29 height 24
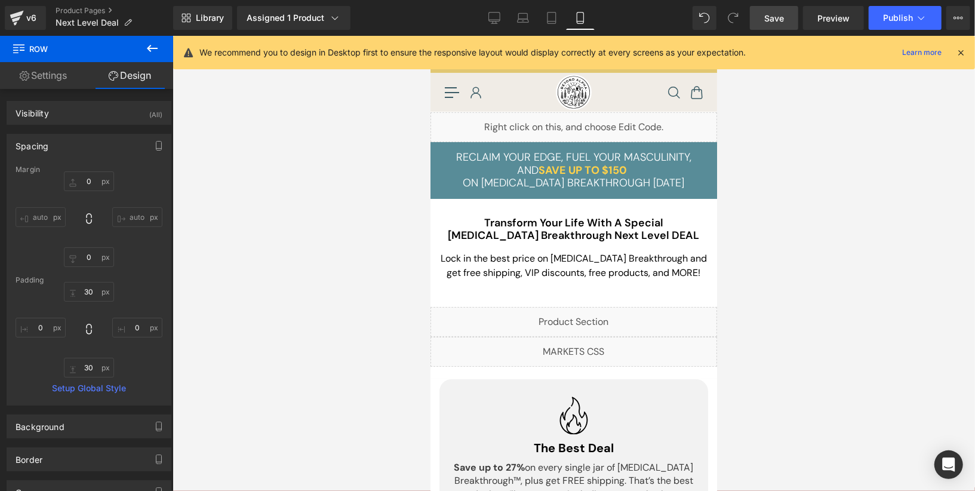
click at [786, 26] on link "Save" at bounding box center [774, 18] width 48 height 24
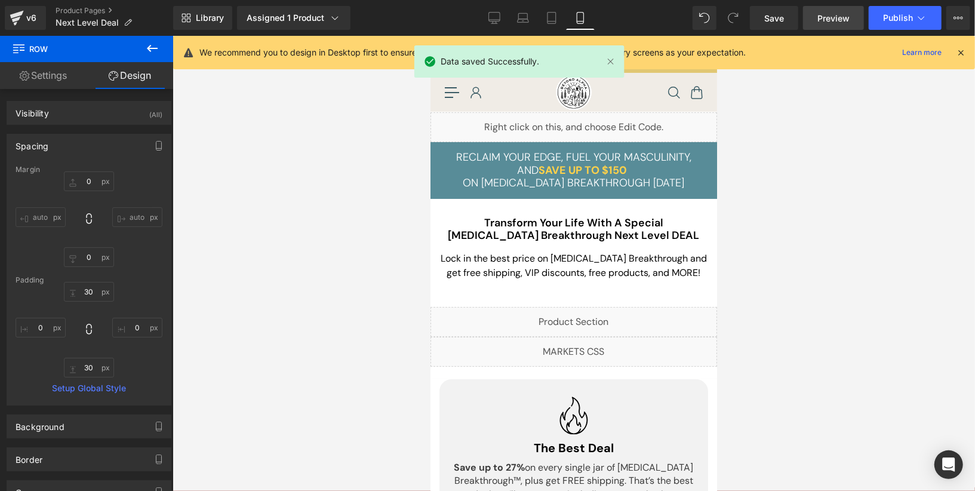
click at [819, 10] on link "Preview" at bounding box center [833, 18] width 61 height 24
click at [903, 21] on span "Publish" at bounding box center [898, 18] width 30 height 10
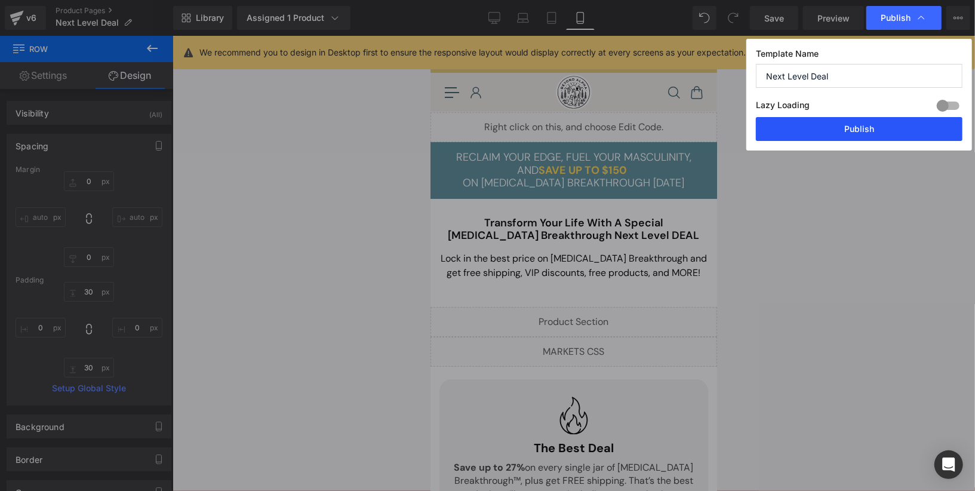
click at [883, 135] on button "Publish" at bounding box center [859, 129] width 207 height 24
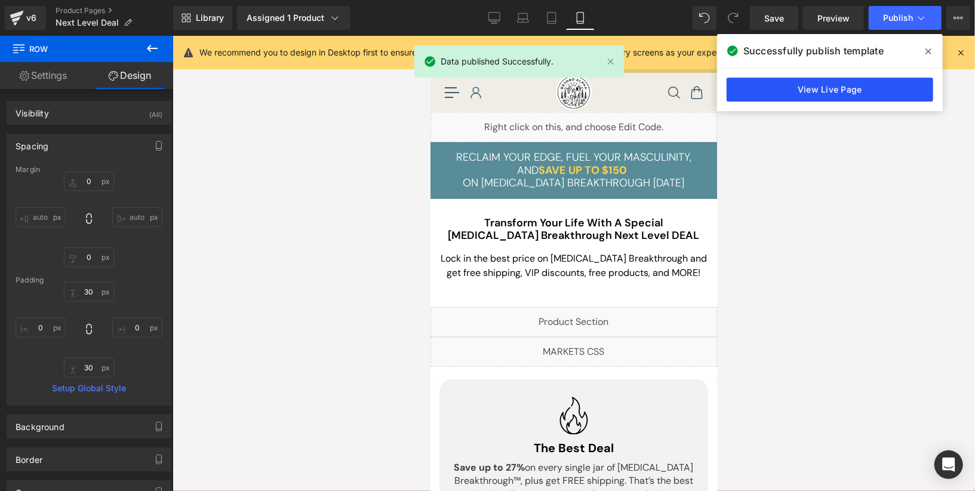
click at [811, 94] on link "View Live Page" at bounding box center [830, 90] width 207 height 24
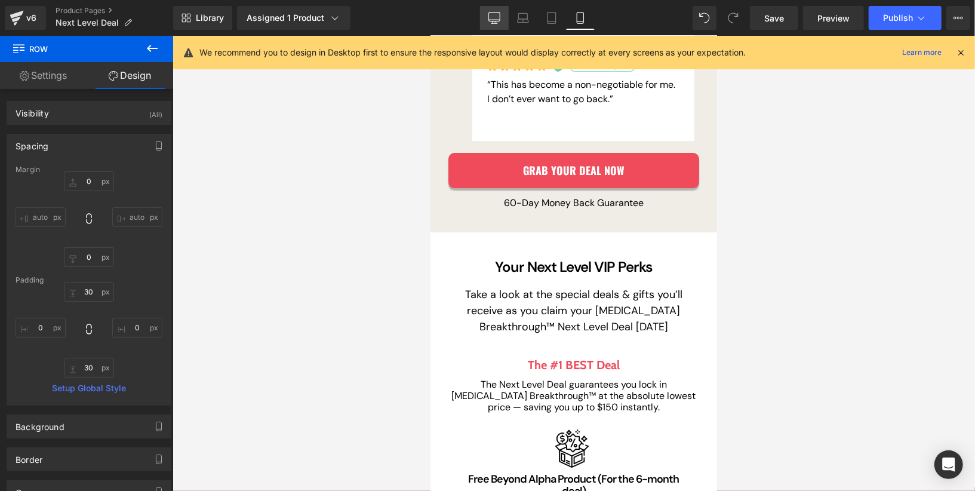
click at [501, 24] on link "Desktop" at bounding box center [494, 18] width 29 height 24
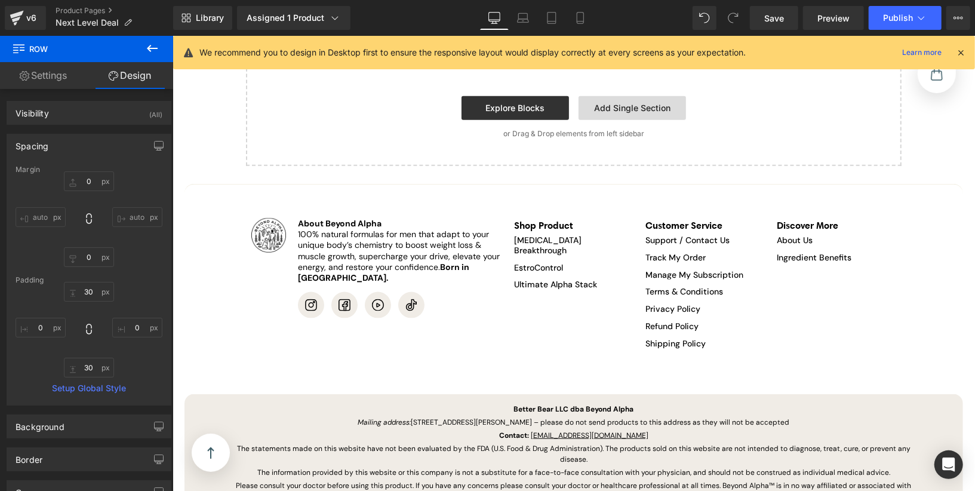
scroll to position [3512, 0]
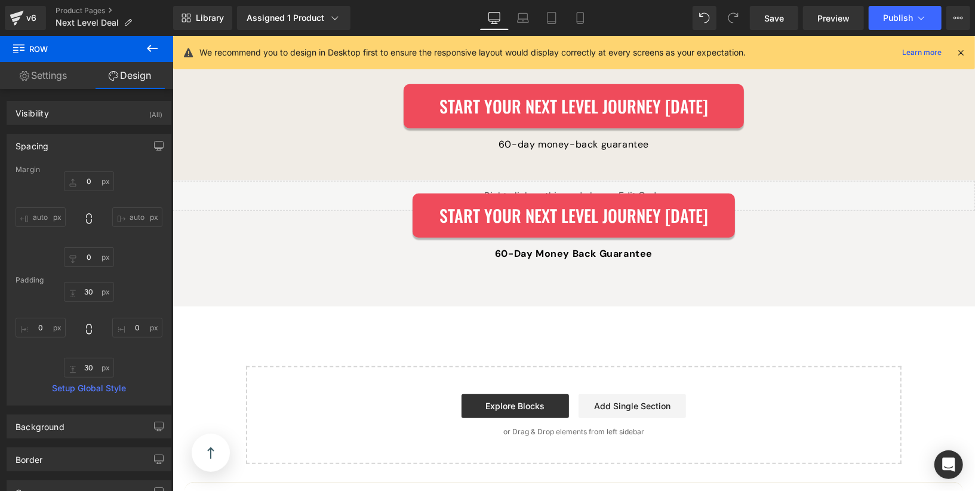
click at [594, 255] on div "Liquid Start Your Next Level Journey [DATE] Button 60-Day Money Back Guarantee …" at bounding box center [573, 236] width 803 height 113
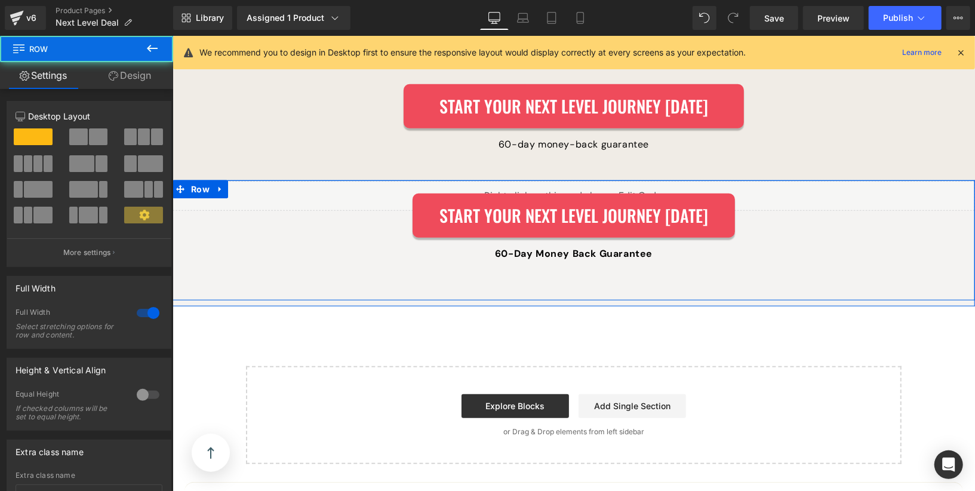
click at [364, 253] on div "Liquid Start Your Next Level Journey [DATE] Button 60-Day Money Back Guarantee …" at bounding box center [573, 236] width 803 height 113
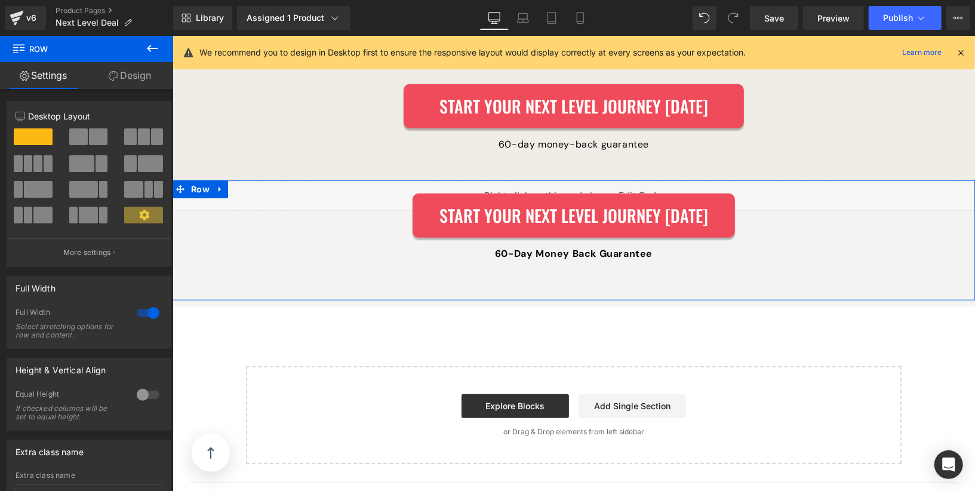
click at [115, 81] on link "Design" at bounding box center [130, 75] width 87 height 27
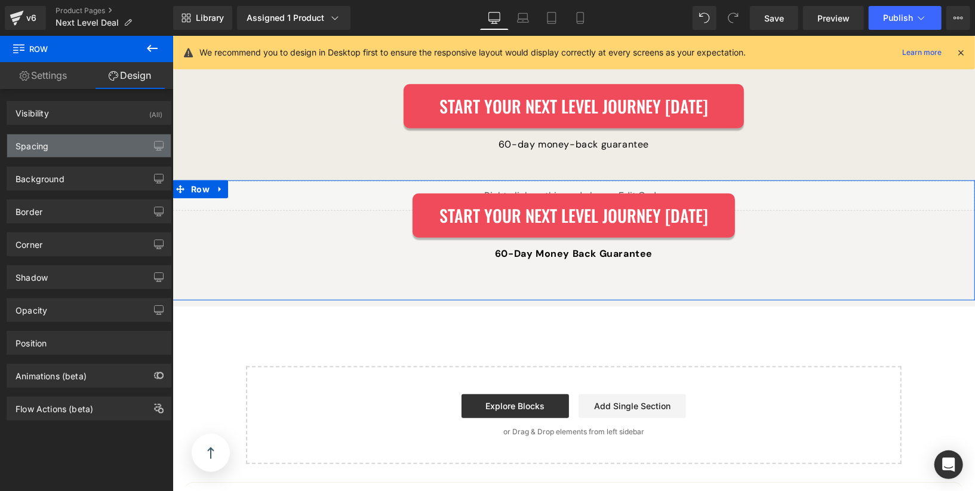
click at [57, 156] on div "Spacing" at bounding box center [89, 145] width 164 height 23
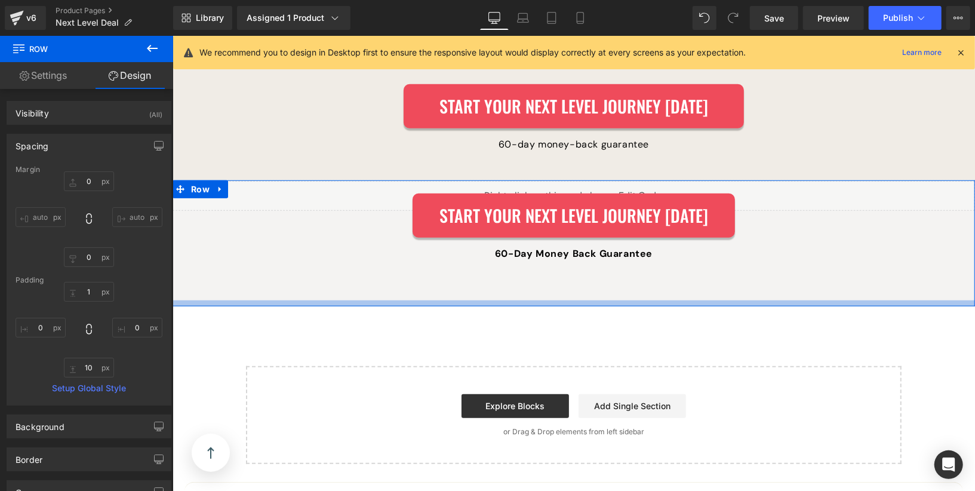
click at [523, 300] on div at bounding box center [573, 303] width 803 height 6
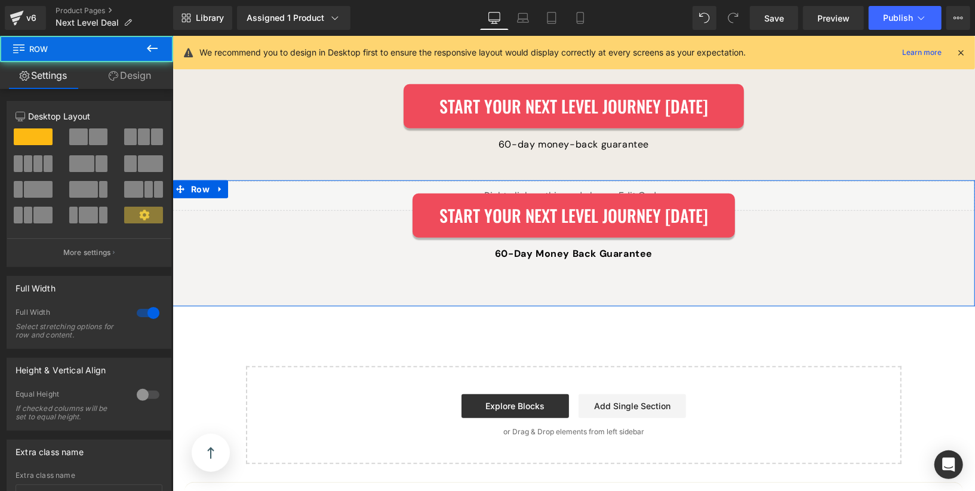
click at [123, 81] on link "Design" at bounding box center [130, 75] width 87 height 27
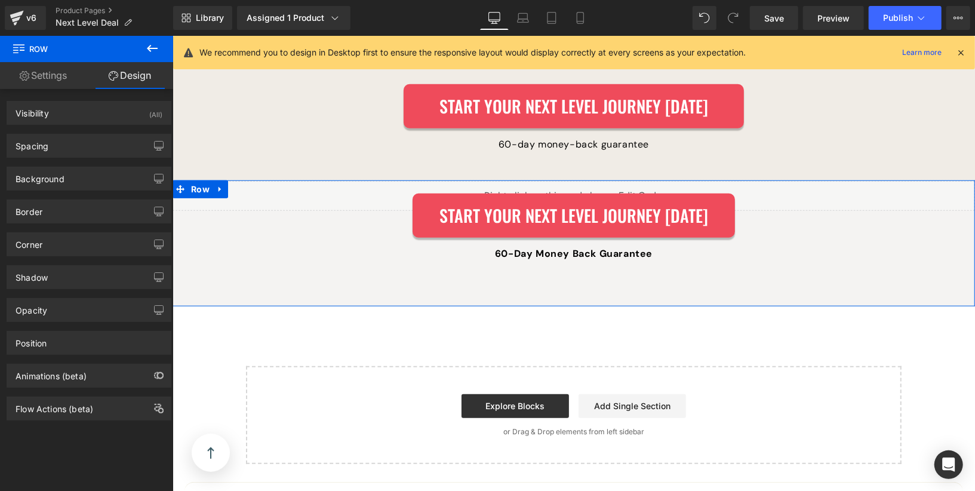
click at [76, 159] on div "Background Color & Image color Color #f4f3f2 100 % Image Replace Image Upload i…" at bounding box center [89, 174] width 179 height 33
click at [75, 152] on div "Spacing" at bounding box center [89, 145] width 164 height 23
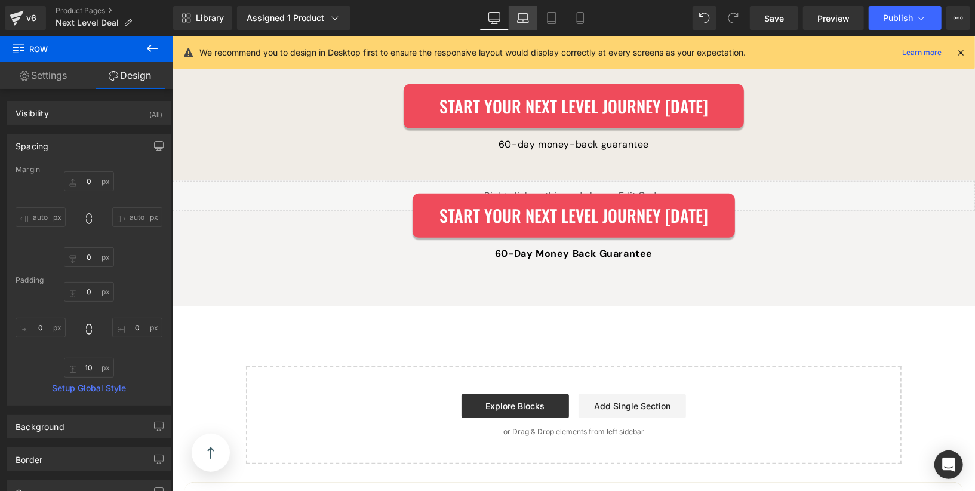
click at [519, 22] on icon at bounding box center [522, 21] width 11 height 4
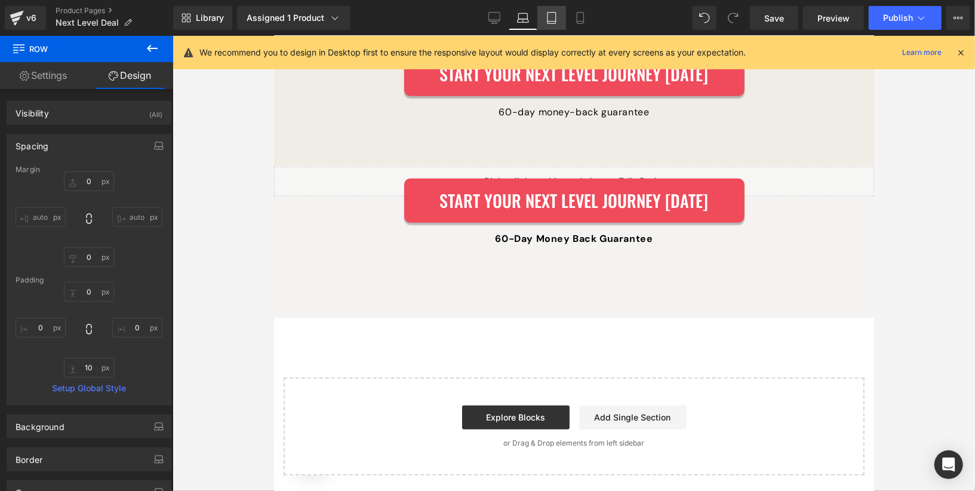
click at [545, 16] on link "Tablet" at bounding box center [551, 18] width 29 height 24
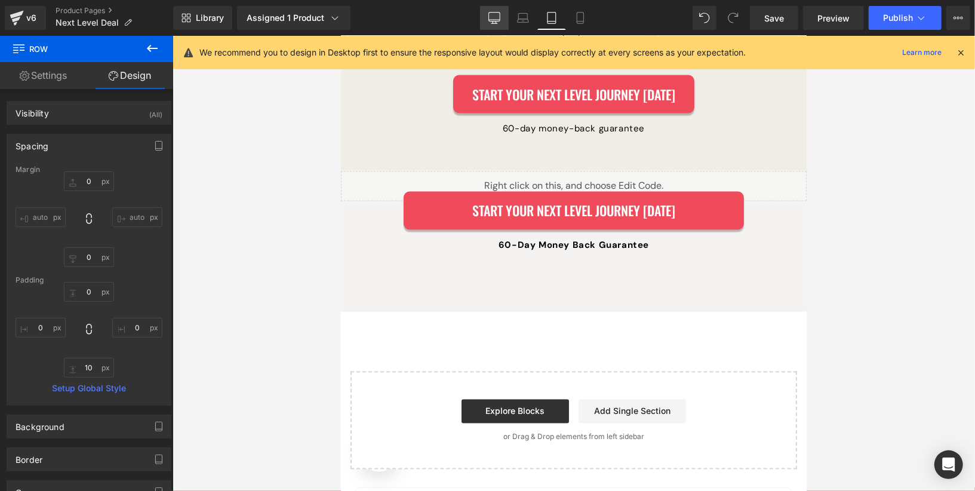
click at [490, 17] on icon at bounding box center [494, 18] width 12 height 12
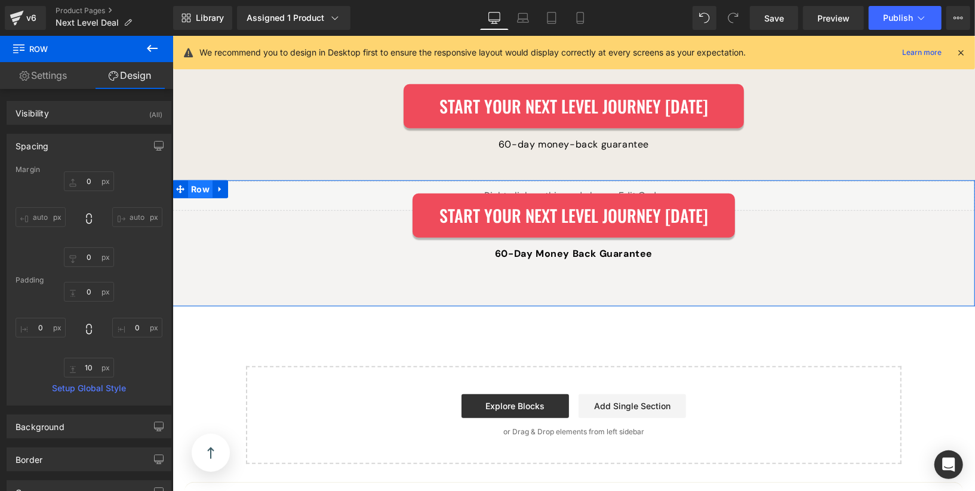
click at [187, 180] on span "Row" at bounding box center [199, 189] width 24 height 18
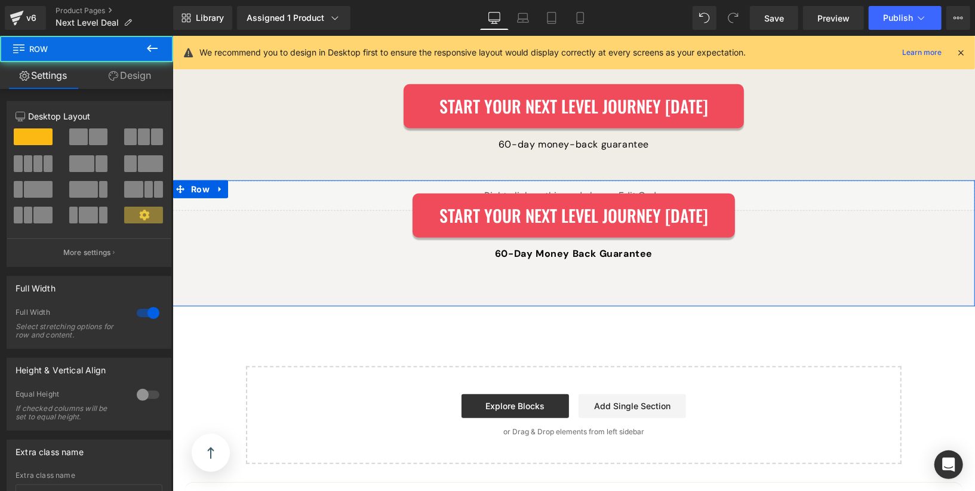
click at [126, 67] on link "Design" at bounding box center [130, 75] width 87 height 27
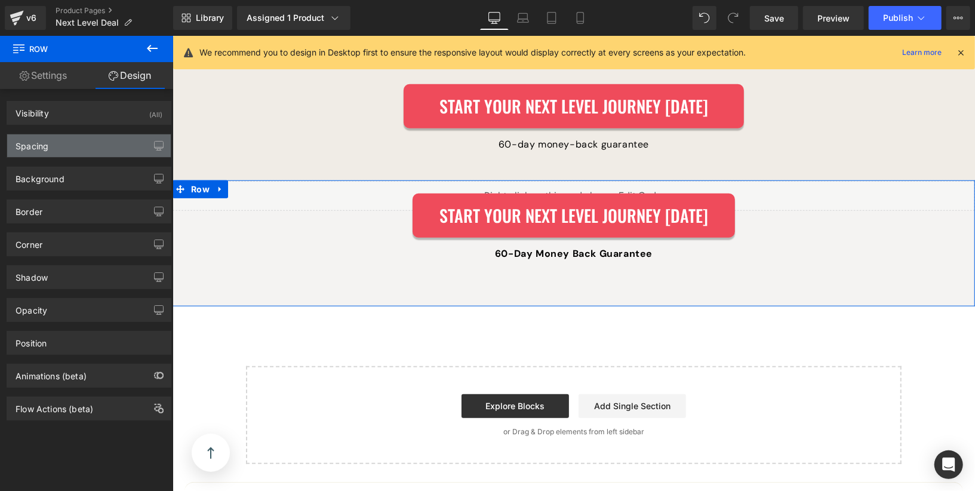
click at [57, 145] on div "Spacing" at bounding box center [89, 145] width 164 height 23
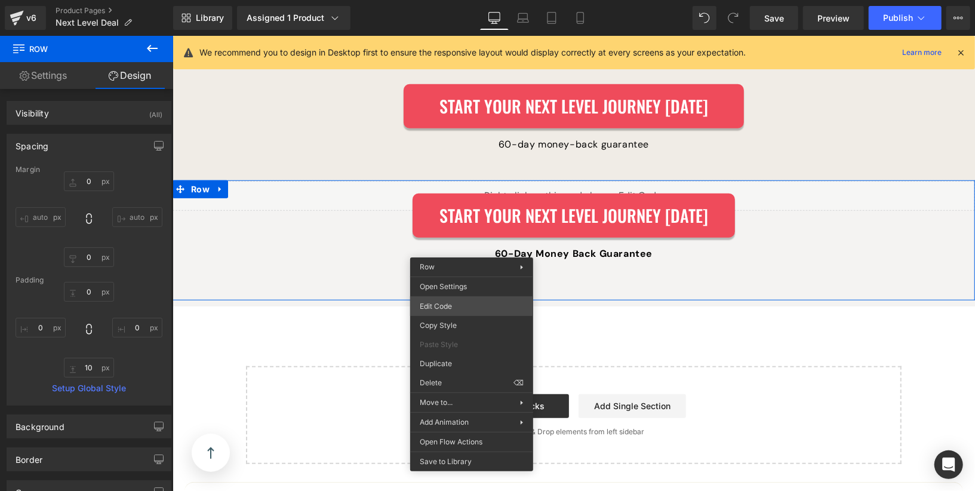
click at [479, 0] on div "Row You are previewing how the will restyle your page. You can not edit Element…" at bounding box center [487, 0] width 975 height 0
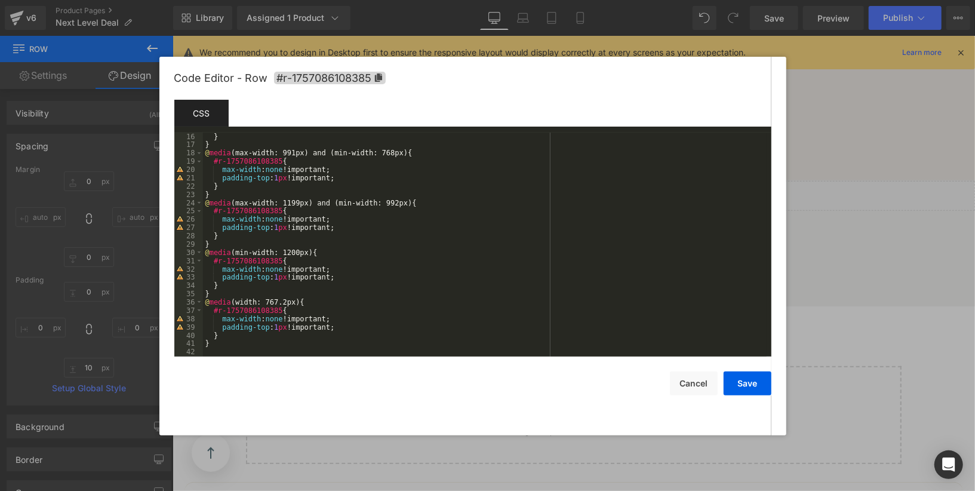
scroll to position [0, 0]
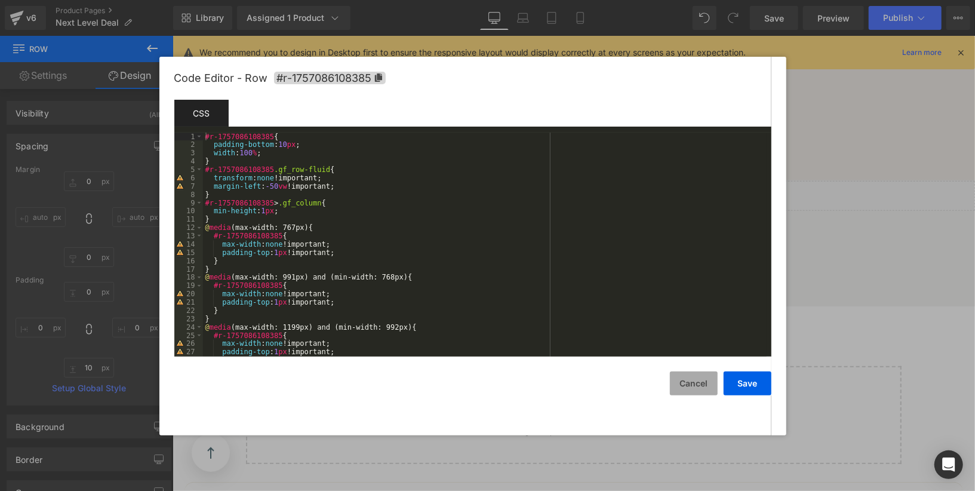
click at [684, 379] on button "Cancel" at bounding box center [694, 383] width 48 height 24
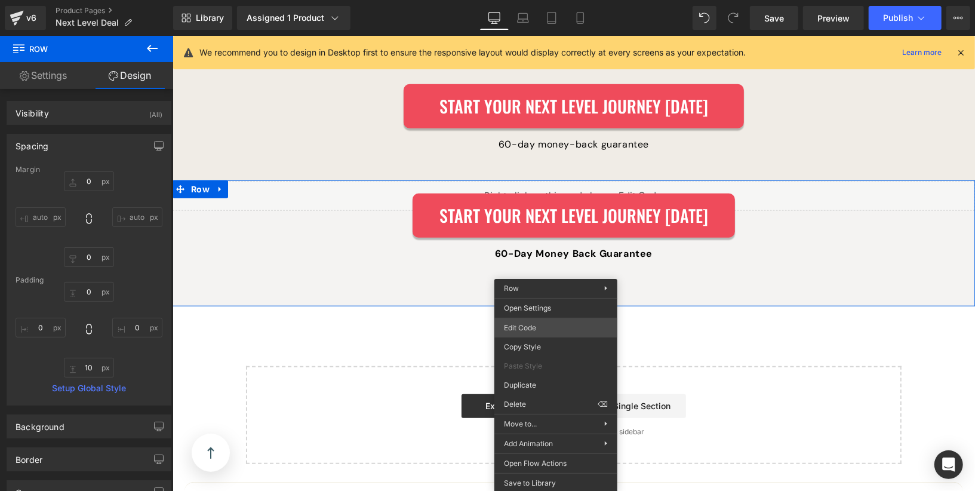
click at [552, 0] on div "Row You are previewing how the will restyle your page. You can not edit Element…" at bounding box center [487, 0] width 975 height 0
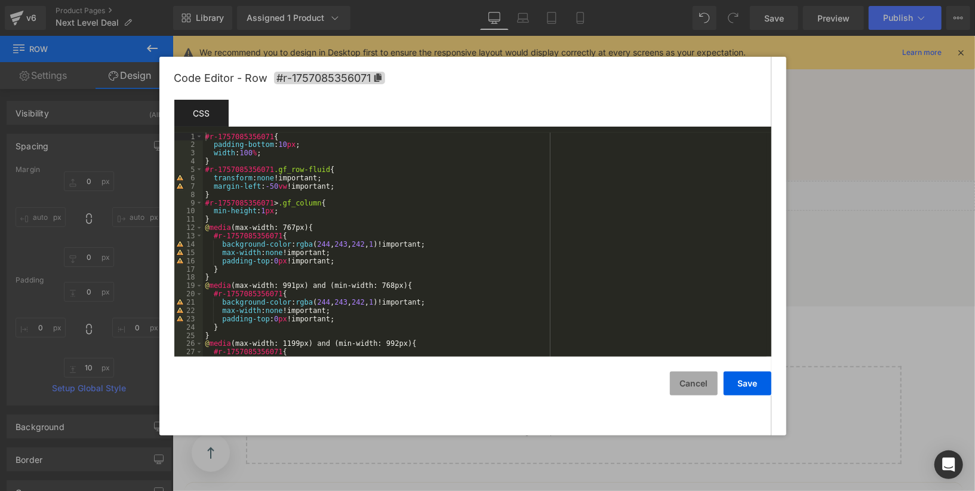
click at [688, 382] on button "Cancel" at bounding box center [694, 383] width 48 height 24
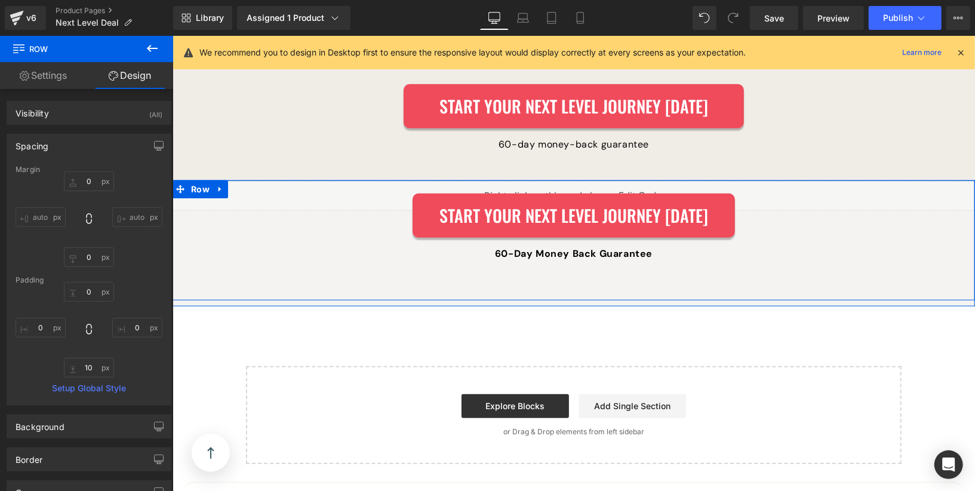
click at [250, 202] on div "Liquid Start Your Next Level Journey [DATE] Button 60-Day Money Back Guarantee …" at bounding box center [573, 236] width 803 height 113
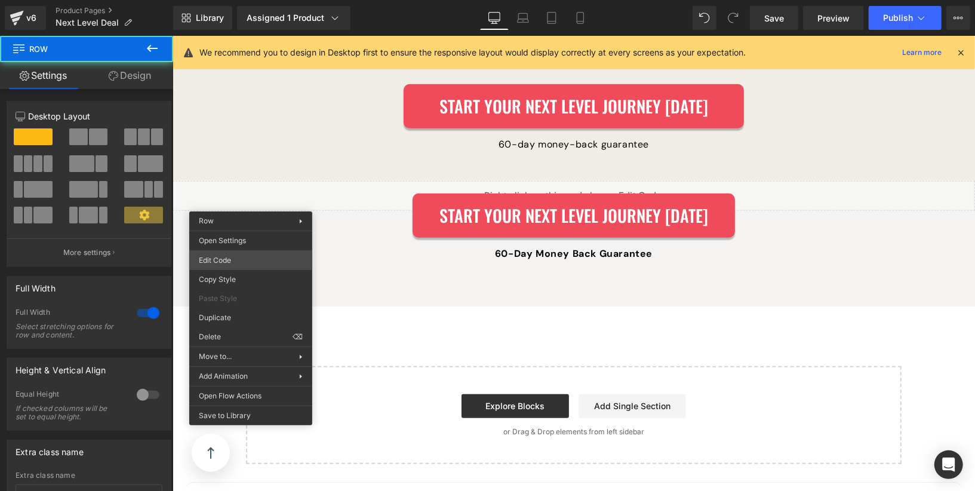
click at [252, 0] on div "Row You are previewing how the will restyle your page. You can not edit Element…" at bounding box center [487, 0] width 975 height 0
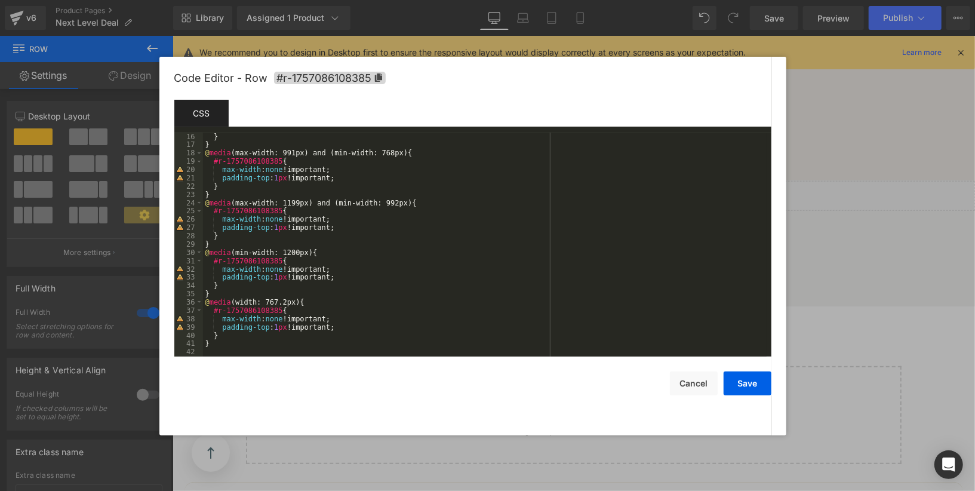
scroll to position [124, 0]
click at [684, 386] on button "Cancel" at bounding box center [694, 383] width 48 height 24
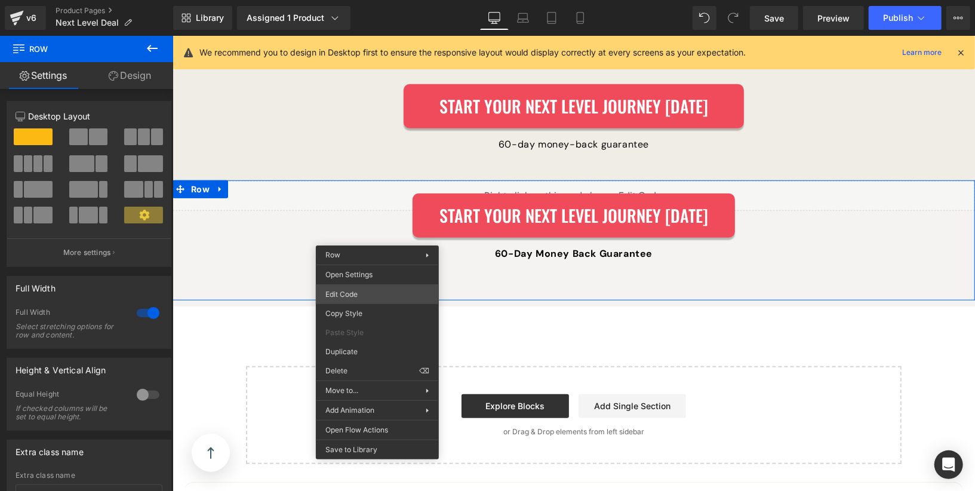
click at [376, 0] on div "Row You are previewing how the will restyle your page. You can not edit Element…" at bounding box center [487, 0] width 975 height 0
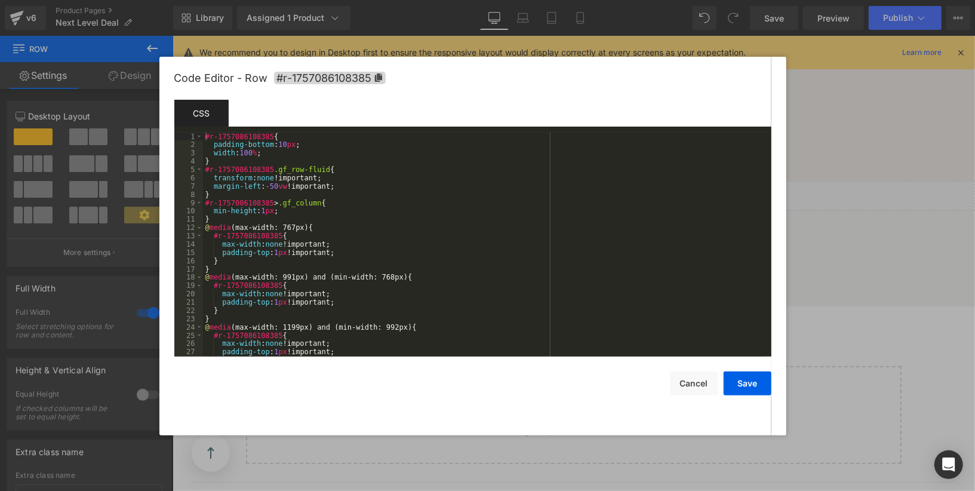
click at [359, 243] on div "#r-1757086108385 { padding-bottom : 10 px ; width : 100 % ; } #r-1757086108385 …" at bounding box center [485, 253] width 564 height 241
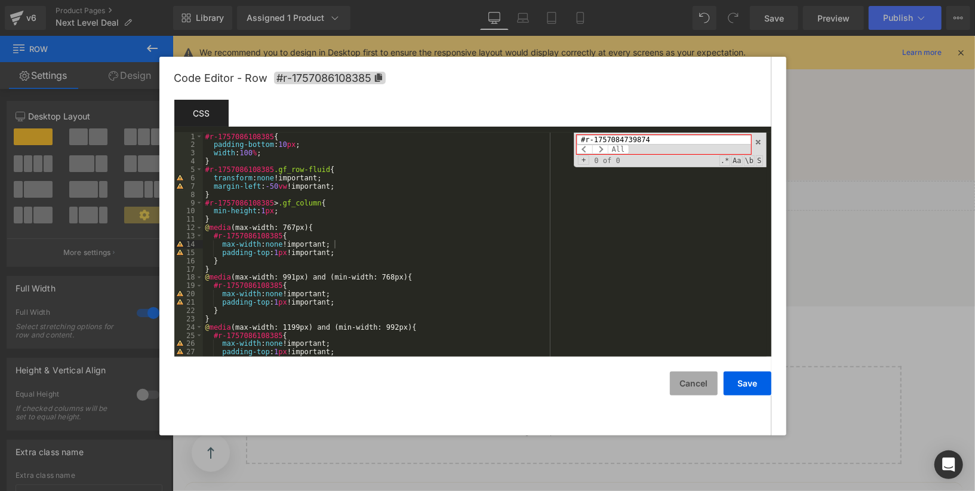
type input "#r-1757084739874"
click at [697, 376] on button "Cancel" at bounding box center [694, 383] width 48 height 24
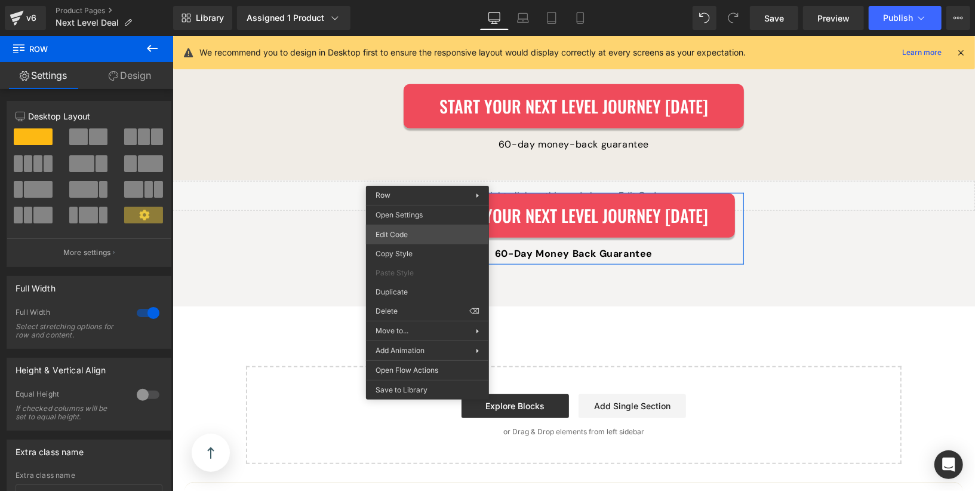
click at [405, 0] on div "Row You are previewing how the will restyle your page. You can not edit Element…" at bounding box center [487, 0] width 975 height 0
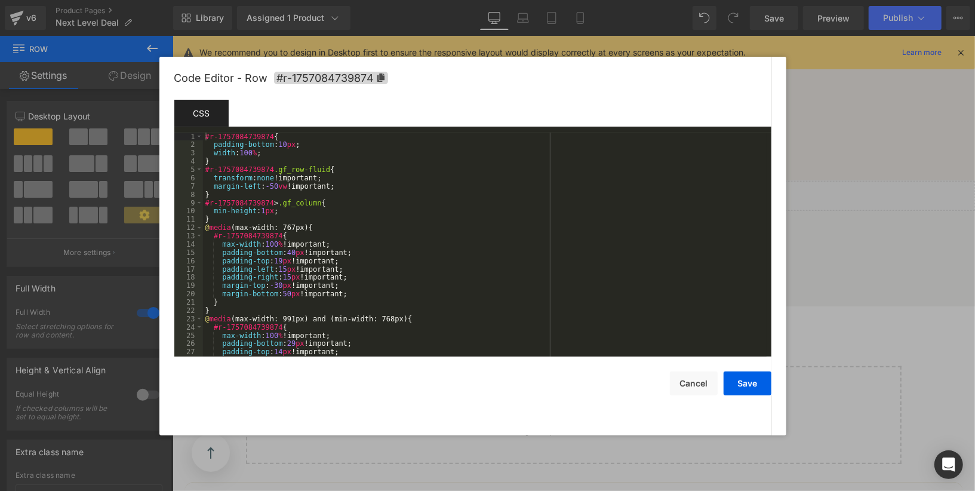
click at [342, 223] on div "#r-1757084739874 { padding-bottom : 10 px ; width : 100 % ; } #r-1757084739874 …" at bounding box center [485, 253] width 564 height 241
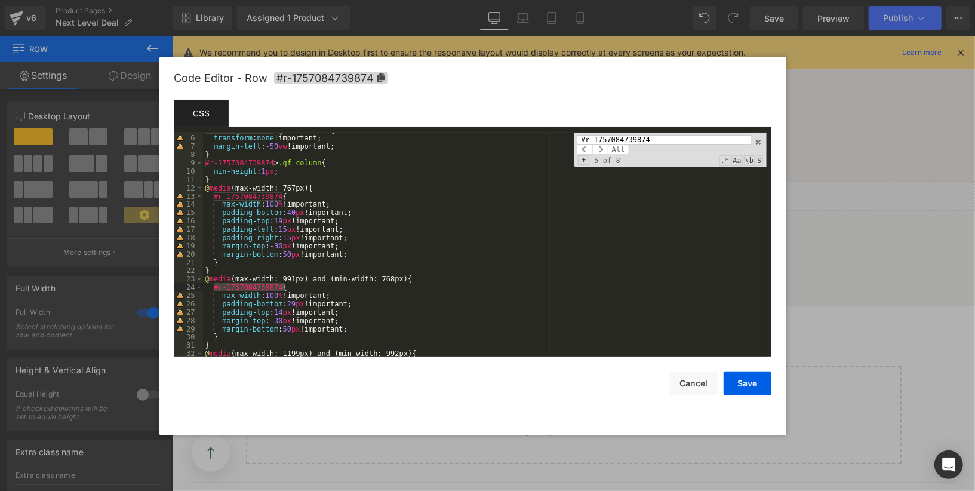
scroll to position [79, 0]
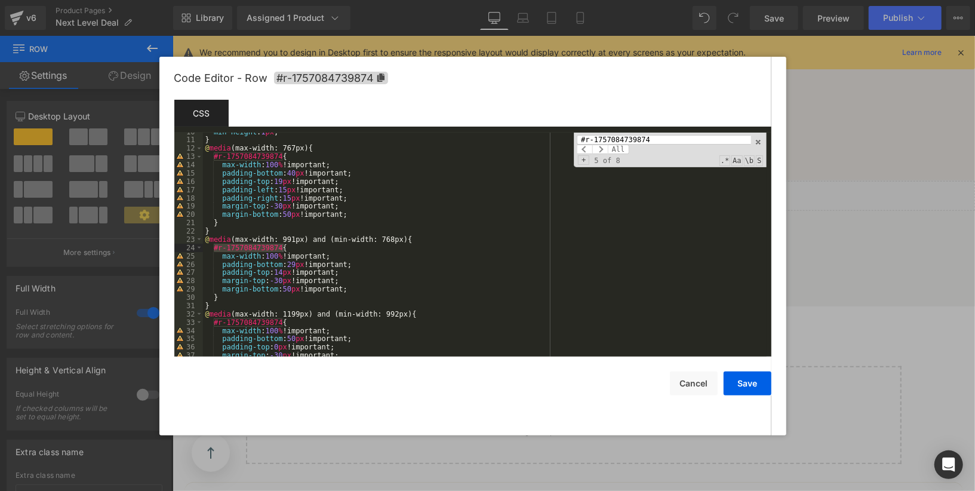
type input "#r-1757084739874"
click at [290, 290] on div "min-height : 1 px ; } @ media (max-width: 767px) { #r-1757084739874 { max-width…" at bounding box center [485, 248] width 564 height 241
click at [275, 263] on div "min-height : 1 px ; } @ media (max-width: 767px) { #r-1757084739874 { max-width…" at bounding box center [485, 248] width 564 height 241
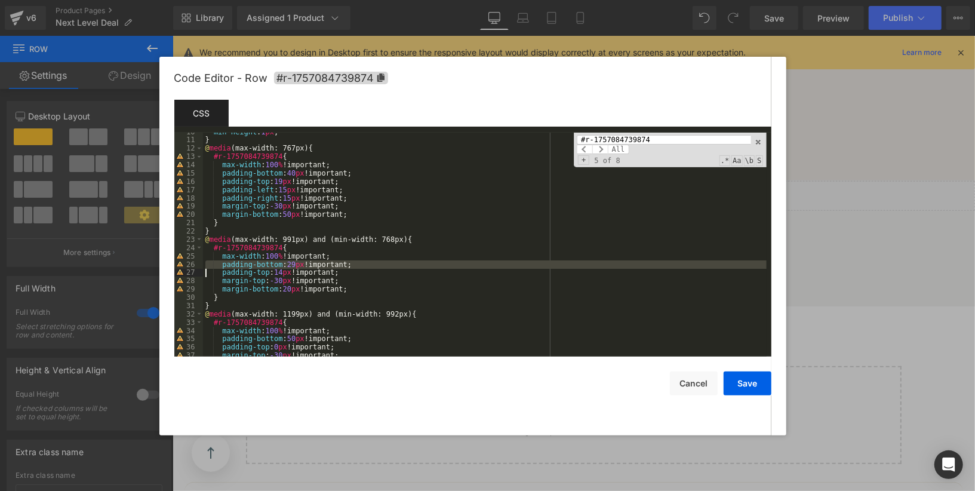
click at [275, 263] on div "min-height : 1 px ; } @ media (max-width: 767px) { #r-1757084739874 { max-width…" at bounding box center [485, 248] width 564 height 241
click at [308, 286] on div "min-height : 1 px ; } @ media (max-width: 767px) { #r-1757084739874 { max-width…" at bounding box center [485, 248] width 564 height 241
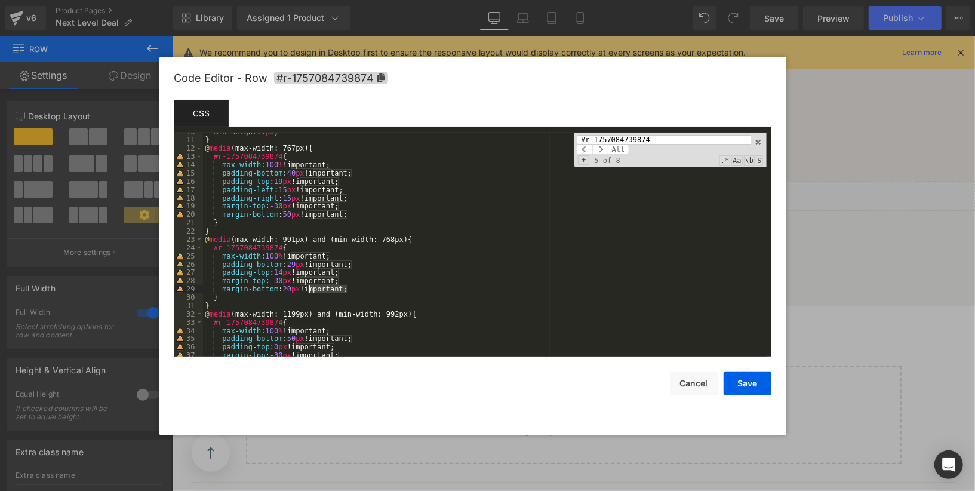
click at [308, 286] on div "min-height : 1 px ; } @ media (max-width: 767px) { #r-1757084739874 { max-width…" at bounding box center [485, 248] width 564 height 241
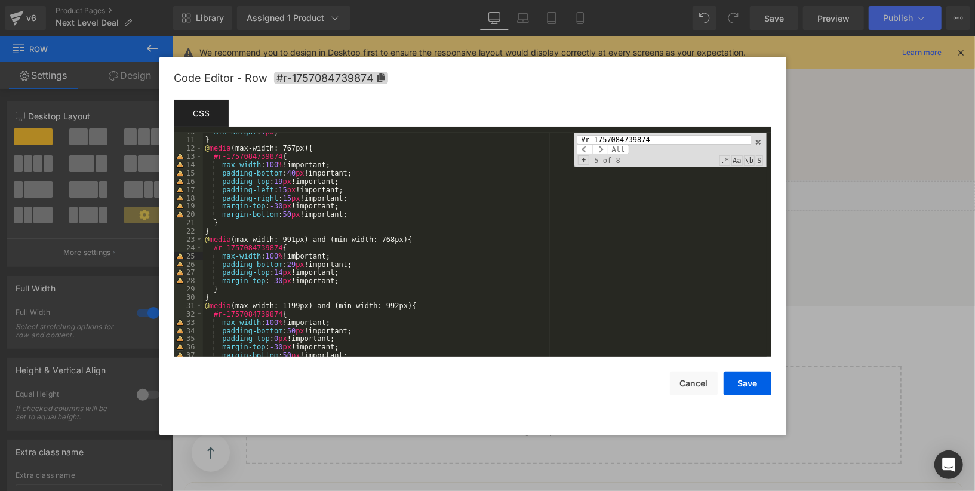
click at [296, 261] on div "min-height : 1 px ; } @ media (max-width: 767px) { #r-1757084739874 { max-width…" at bounding box center [485, 248] width 564 height 241
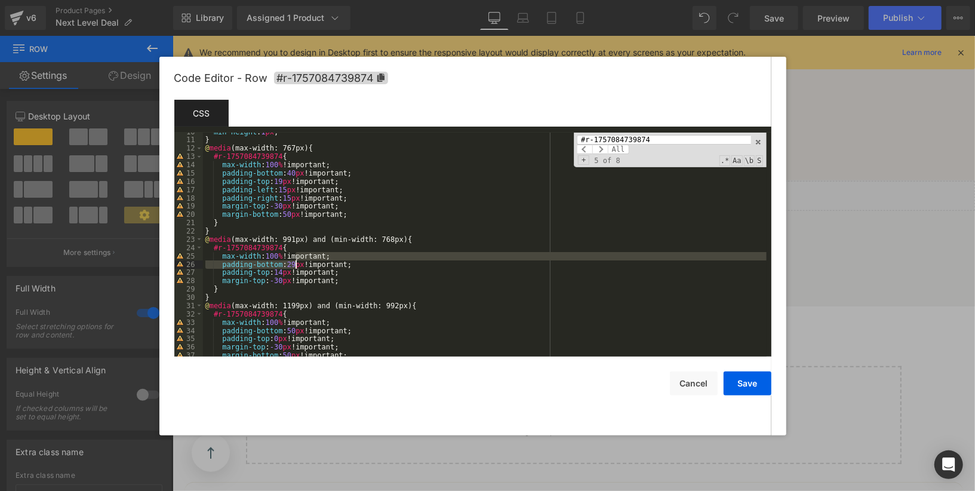
click at [299, 265] on div "min-height : 1 px ; } @ media (max-width: 767px) { #r-1757084739874 { max-width…" at bounding box center [485, 248] width 564 height 241
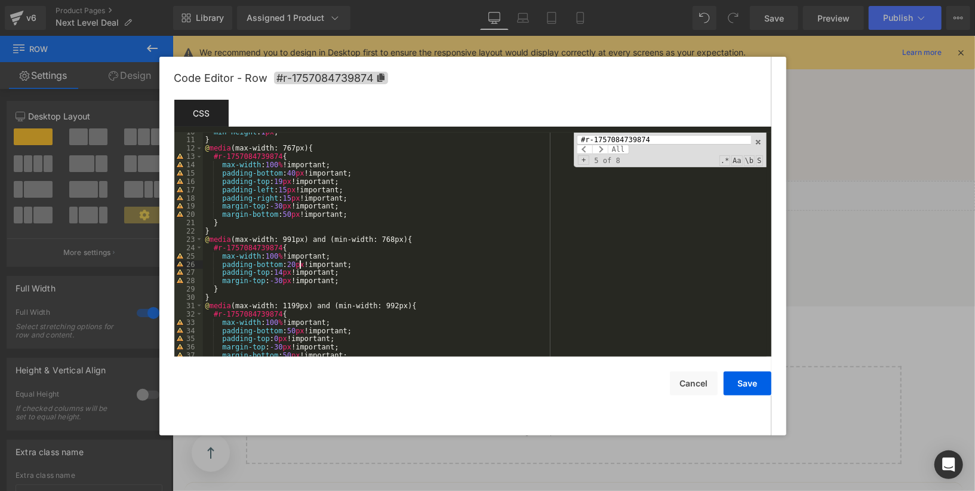
scroll to position [159, 0]
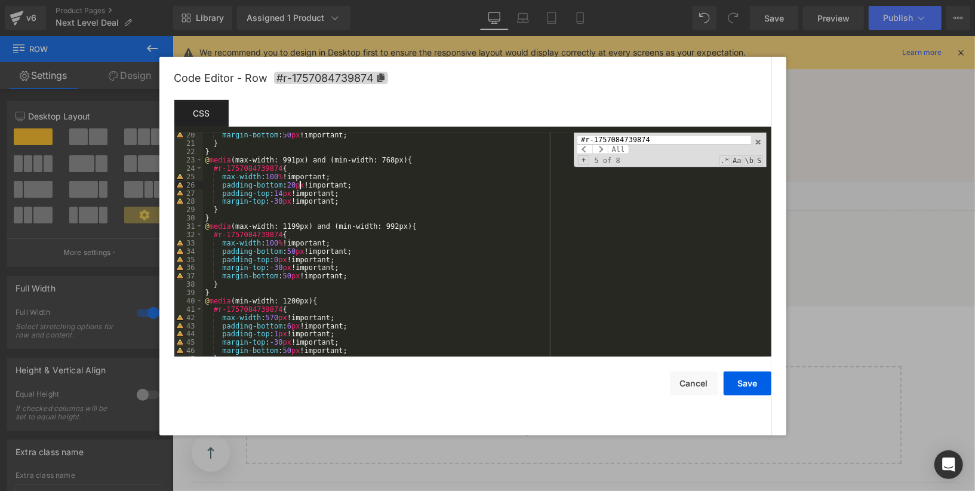
click at [296, 278] on div "margin-bottom : 50 px !important; } } @ media (max-width: 991px) and (min-width…" at bounding box center [485, 251] width 564 height 241
click at [315, 277] on div "margin-bottom : 50 px !important; } } @ media (max-width: 991px) and (min-width…" at bounding box center [485, 251] width 564 height 241
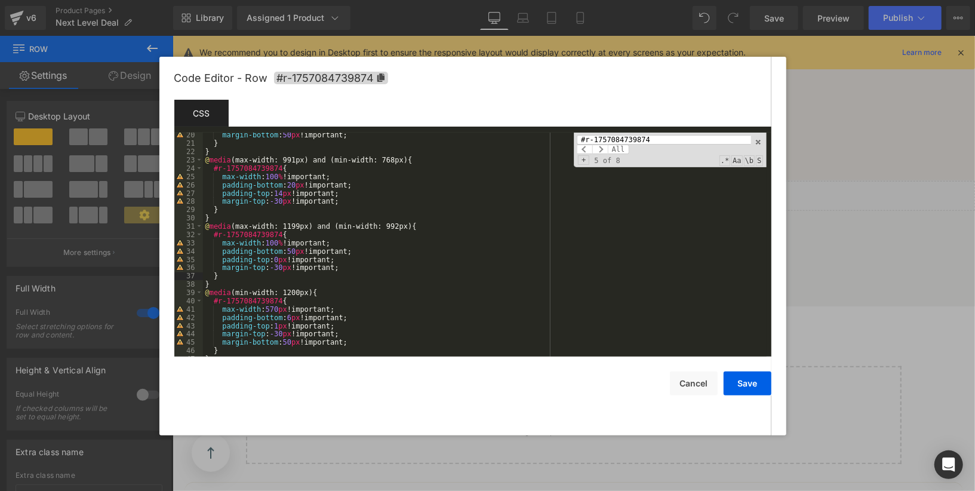
click at [296, 254] on div "margin-bottom : 50 px !important; } } @ media (max-width: 991px) and (min-width…" at bounding box center [485, 251] width 564 height 241
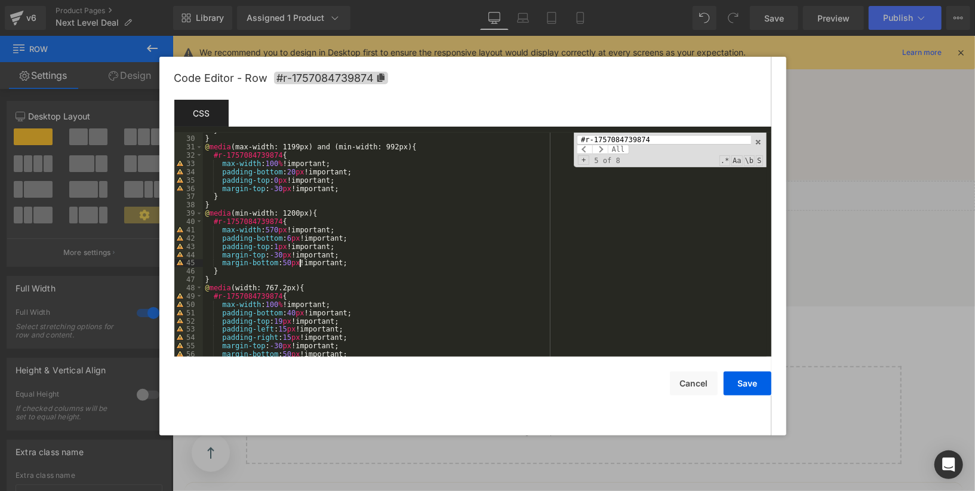
click at [298, 265] on div "} } @ media (max-width: 1199px) and (min-width: 992px) { #r-1757084739874 { max…" at bounding box center [485, 246] width 564 height 241
click at [295, 239] on div "} } @ media (max-width: 1199px) and (min-width: 992px) { #r-1757084739874 { max…" at bounding box center [485, 246] width 564 height 241
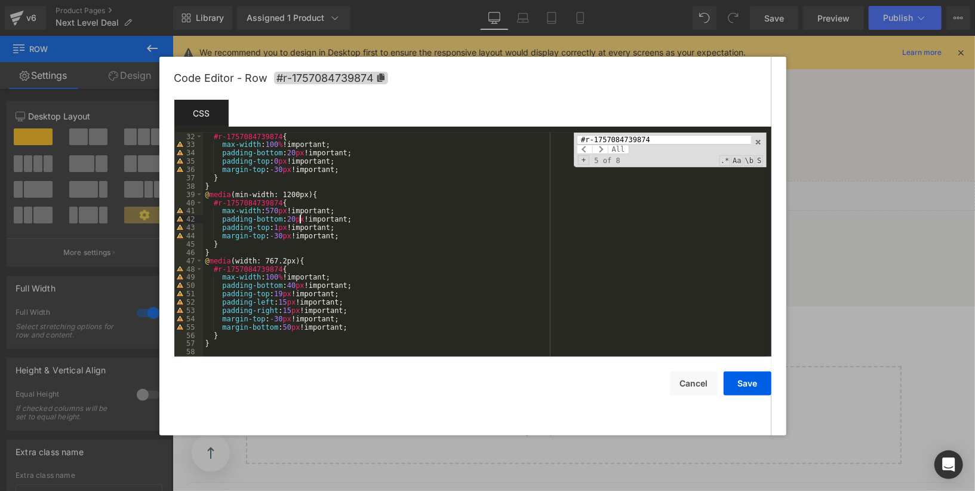
scroll to position [257, 0]
click at [322, 327] on div "#r-1757084739874 { max-width : 100 % !important; padding-bottom : 20 px !import…" at bounding box center [485, 253] width 564 height 241
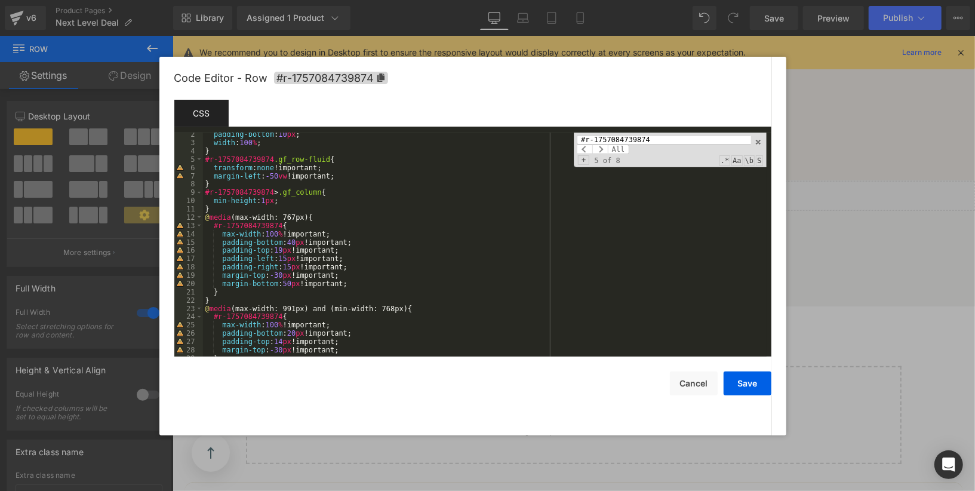
scroll to position [0, 0]
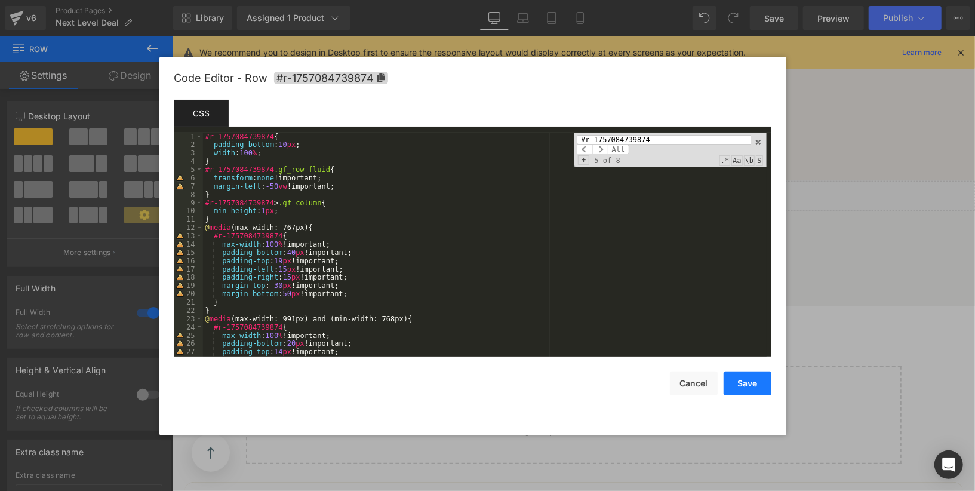
click at [751, 382] on button "Save" at bounding box center [748, 383] width 48 height 24
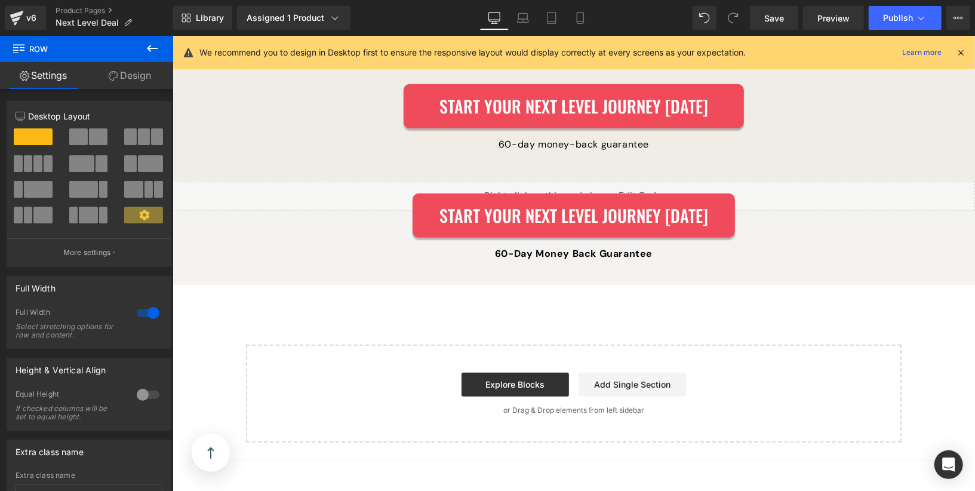
click at [771, 34] on div "Library Assigned 1 Product Product Preview [MEDICAL_DATA] Breakthrough Manage a…" at bounding box center [574, 18] width 802 height 36
click at [771, 24] on link "Save" at bounding box center [774, 18] width 48 height 24
click at [835, 21] on span "Preview" at bounding box center [833, 18] width 32 height 13
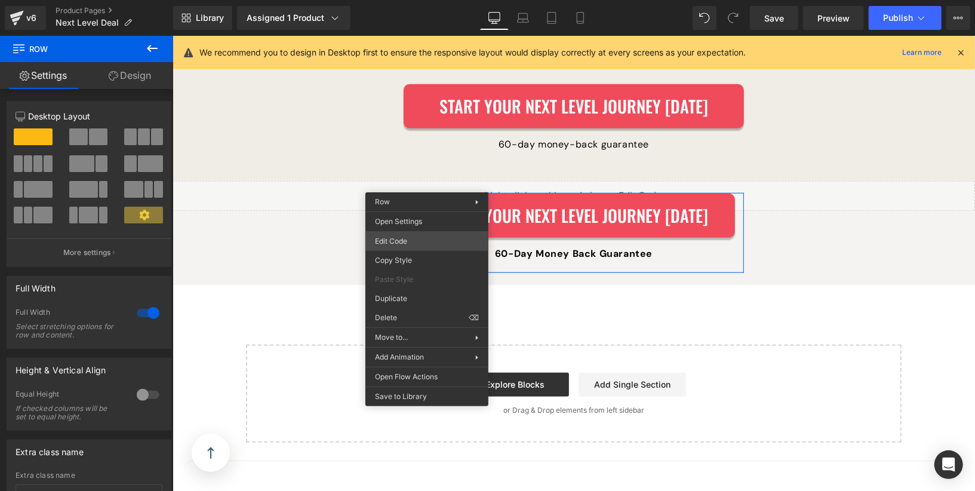
click at [414, 0] on div "Row You are previewing how the will restyle your page. You can not edit Element…" at bounding box center [487, 0] width 975 height 0
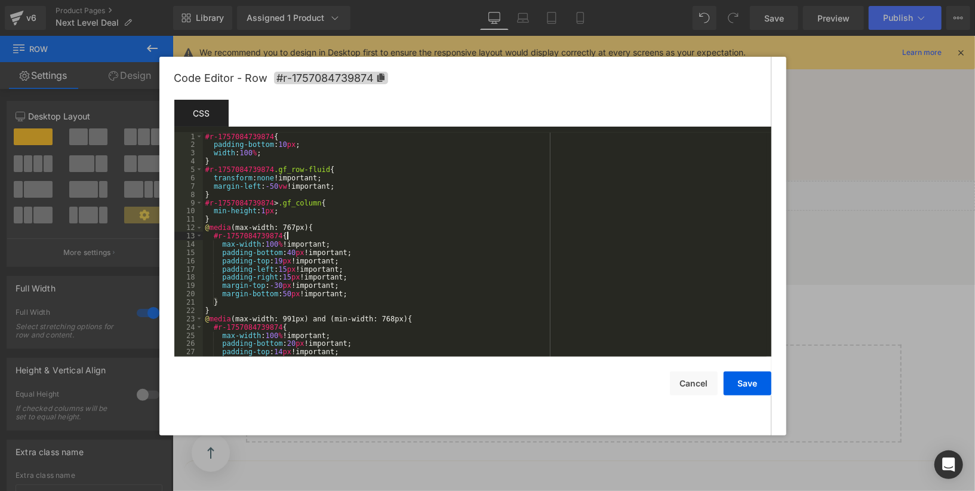
click at [423, 232] on div "#r-1757084739874 { padding-bottom : 10 px ; width : 100 % ; } #r-1757084739874 …" at bounding box center [485, 253] width 564 height 241
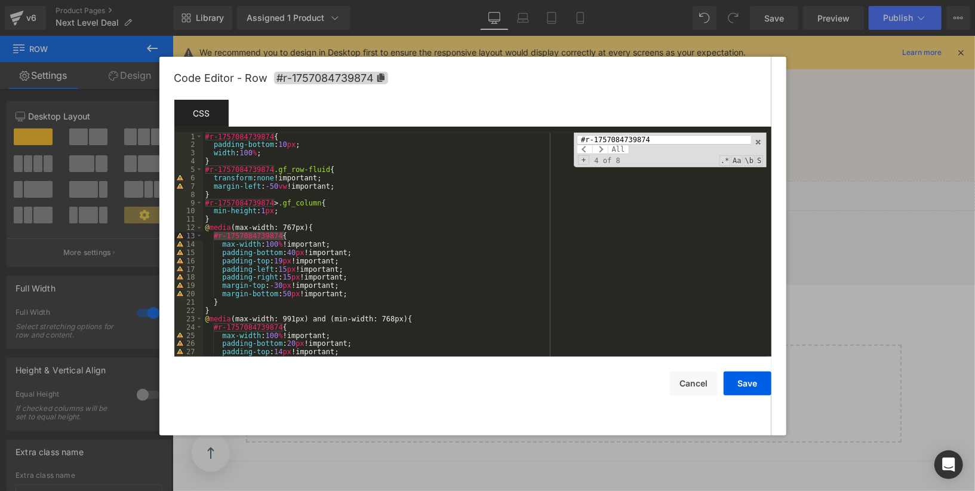
type input "#r-1757084739874"
click at [288, 249] on div "#r-1757084739874 { padding-bottom : 10 px ; width : 100 % ; } #r-1757084739874 …" at bounding box center [485, 253] width 564 height 241
click at [294, 258] on div "#r-1757084739874 { padding-bottom : 10 px ; width : 100 % ; } #r-1757084739874 …" at bounding box center [485, 253] width 564 height 241
click at [295, 253] on div "#r-1757084739874 { padding-bottom : 10 px ; width : 100 % ; } #r-1757084739874 …" at bounding box center [485, 253] width 564 height 241
click at [302, 291] on div "#r-1757084739874 { padding-bottom : 10 px ; width : 100 % ; } #r-1757084739874 …" at bounding box center [485, 253] width 564 height 241
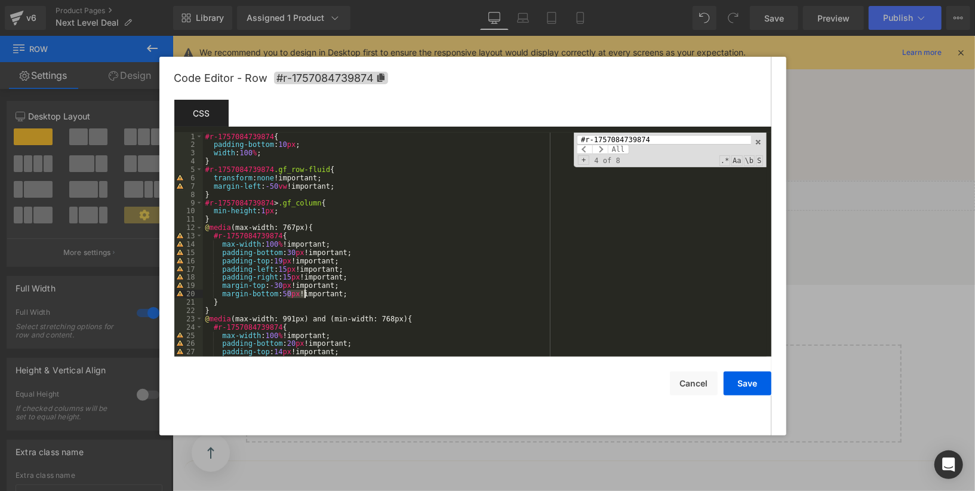
click at [302, 291] on div "#r-1757084739874 { padding-bottom : 10 px ; width : 100 % ; } #r-1757084739874 …" at bounding box center [485, 253] width 564 height 241
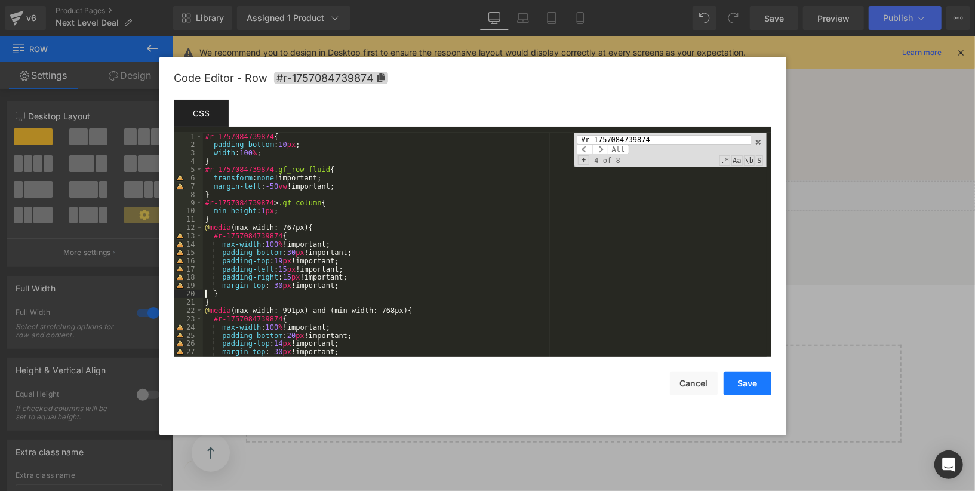
click at [757, 377] on button "Save" at bounding box center [748, 383] width 48 height 24
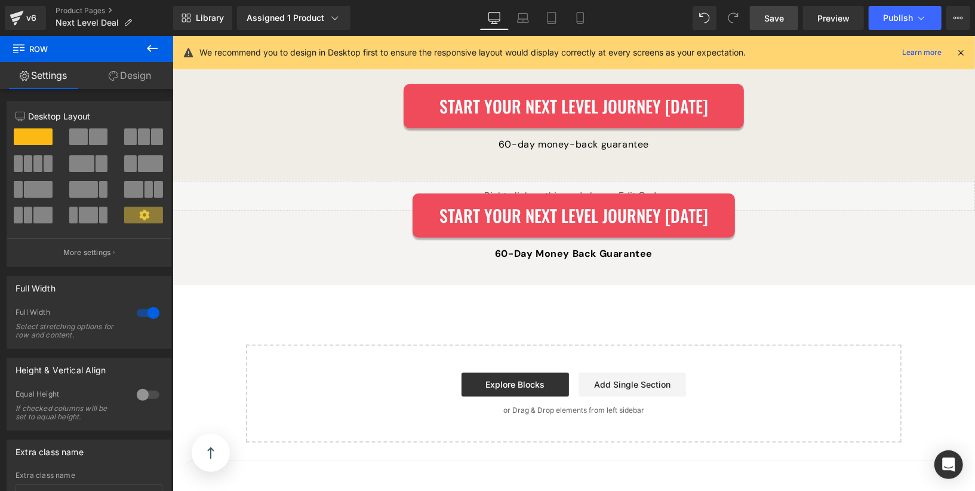
click at [771, 19] on span "Save" at bounding box center [774, 18] width 20 height 13
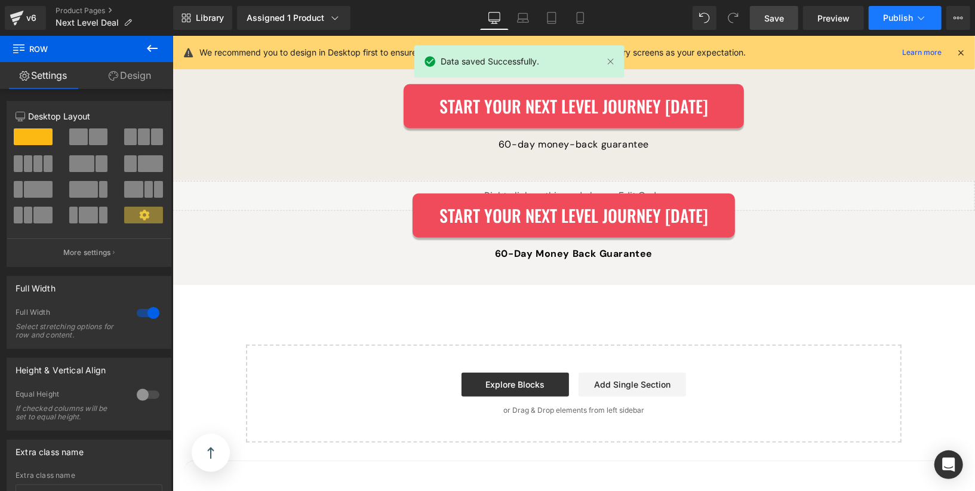
click at [887, 20] on span "Publish" at bounding box center [898, 18] width 30 height 10
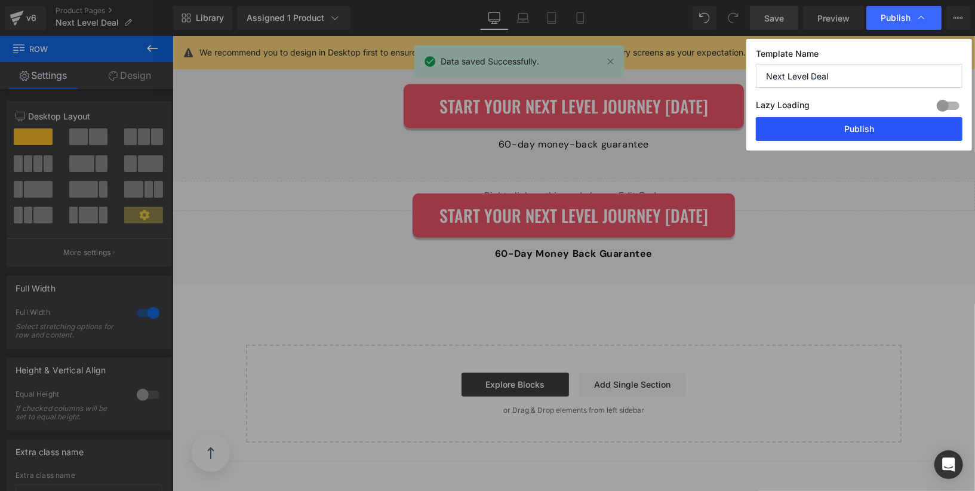
click at [859, 127] on button "Publish" at bounding box center [859, 129] width 207 height 24
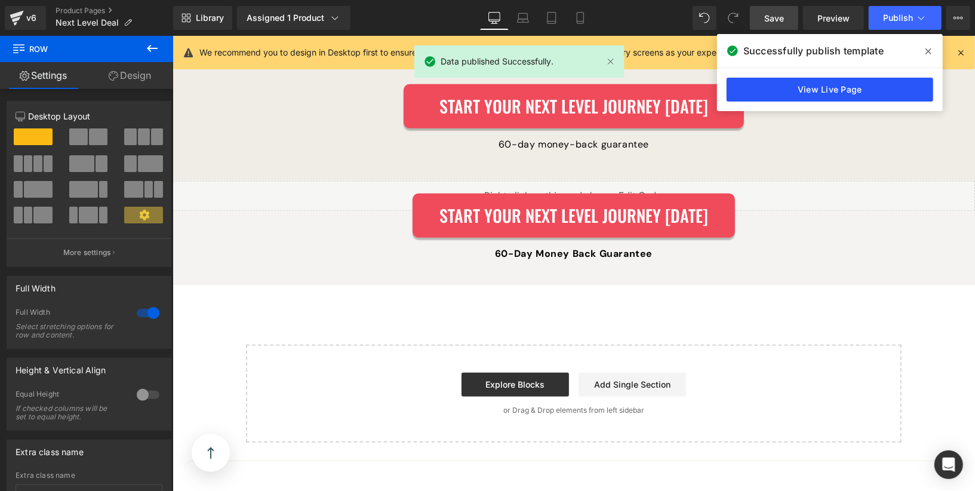
click at [840, 88] on link "View Live Page" at bounding box center [830, 90] width 207 height 24
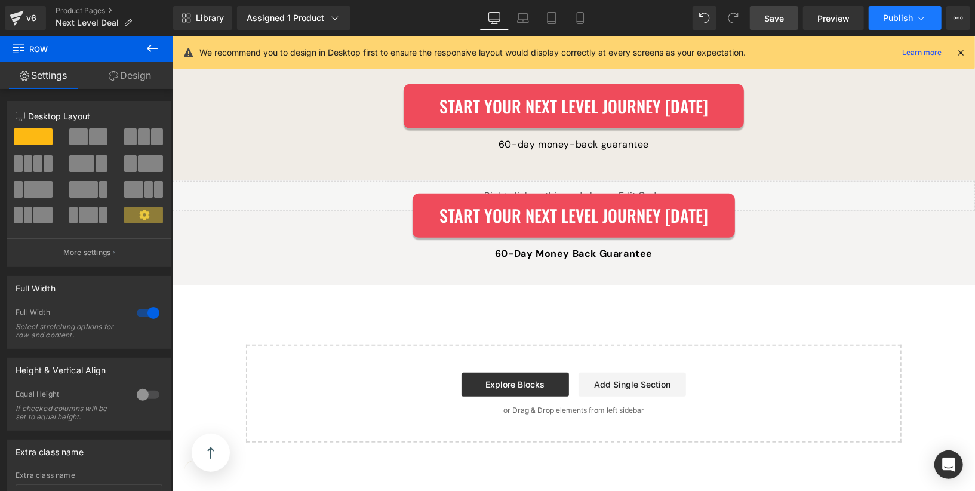
click at [912, 19] on span "Publish" at bounding box center [898, 18] width 30 height 10
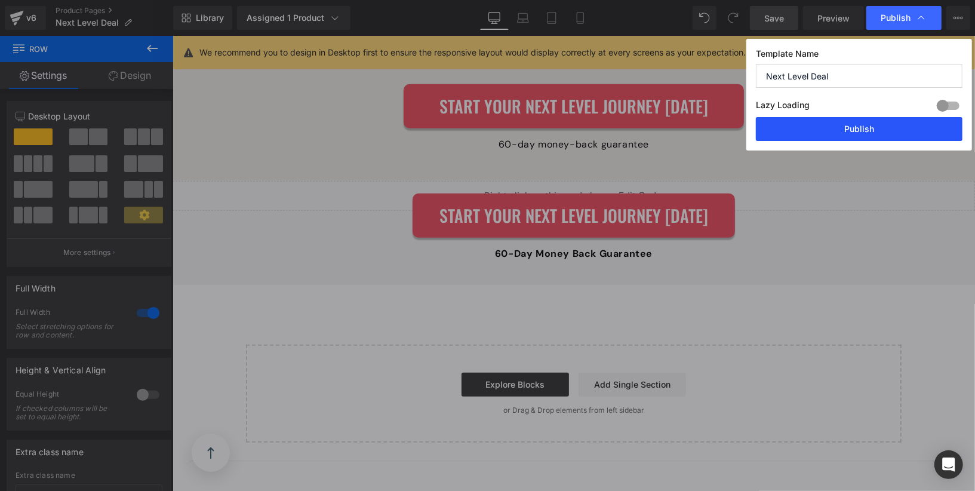
drag, startPoint x: 869, startPoint y: 123, endPoint x: 593, endPoint y: 53, distance: 284.6
click at [869, 123] on button "Publish" at bounding box center [859, 129] width 207 height 24
